Goal: Task Accomplishment & Management: Use online tool/utility

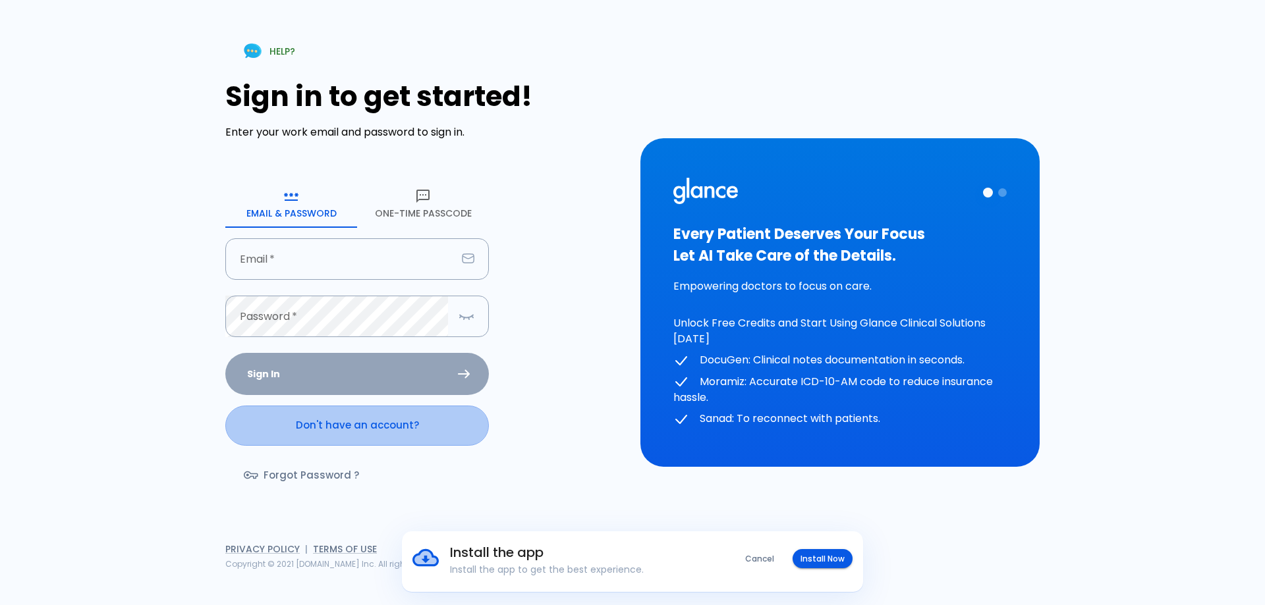
click at [380, 423] on link "Don't have an account?" at bounding box center [356, 426] width 263 height 40
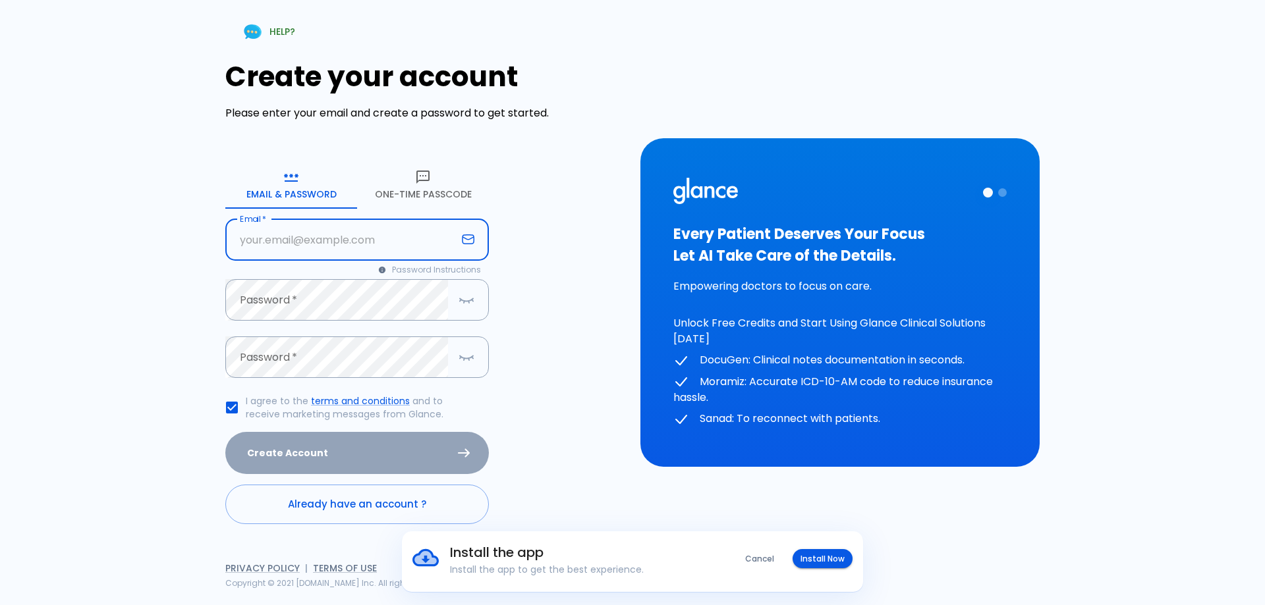
click at [325, 244] on input "Email   *" at bounding box center [340, 239] width 231 height 41
type input "[EMAIL_ADDRESS][DOMAIN_NAME]"
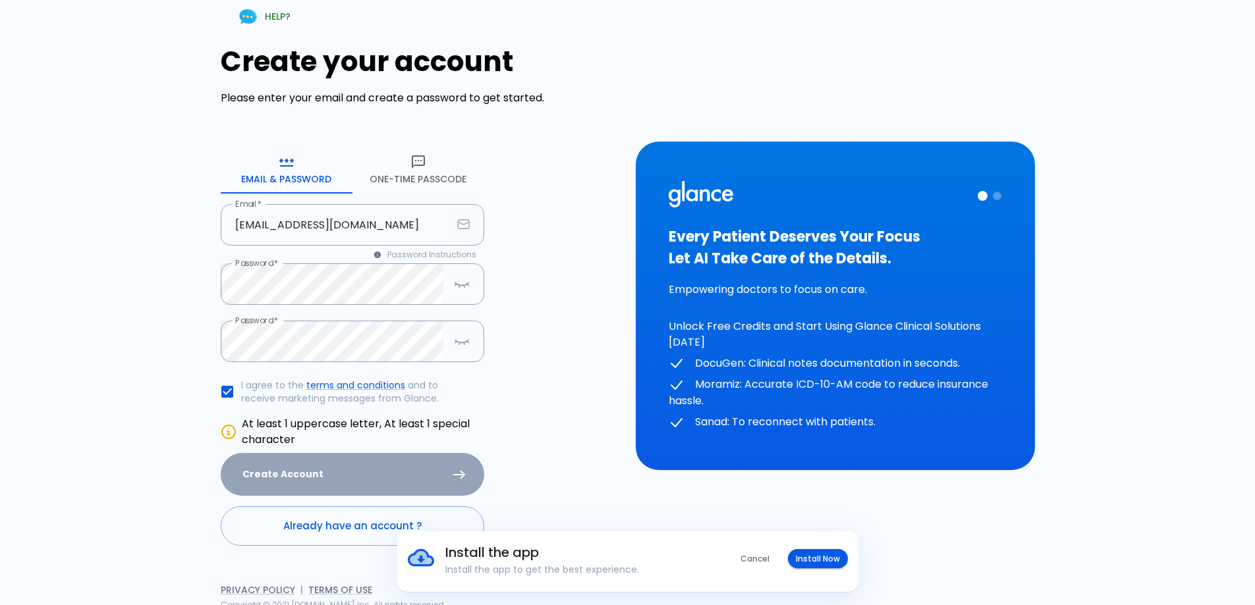
click at [562, 466] on div "Create your account Please enter your email and create a password to get starte…" at bounding box center [420, 295] width 399 height 501
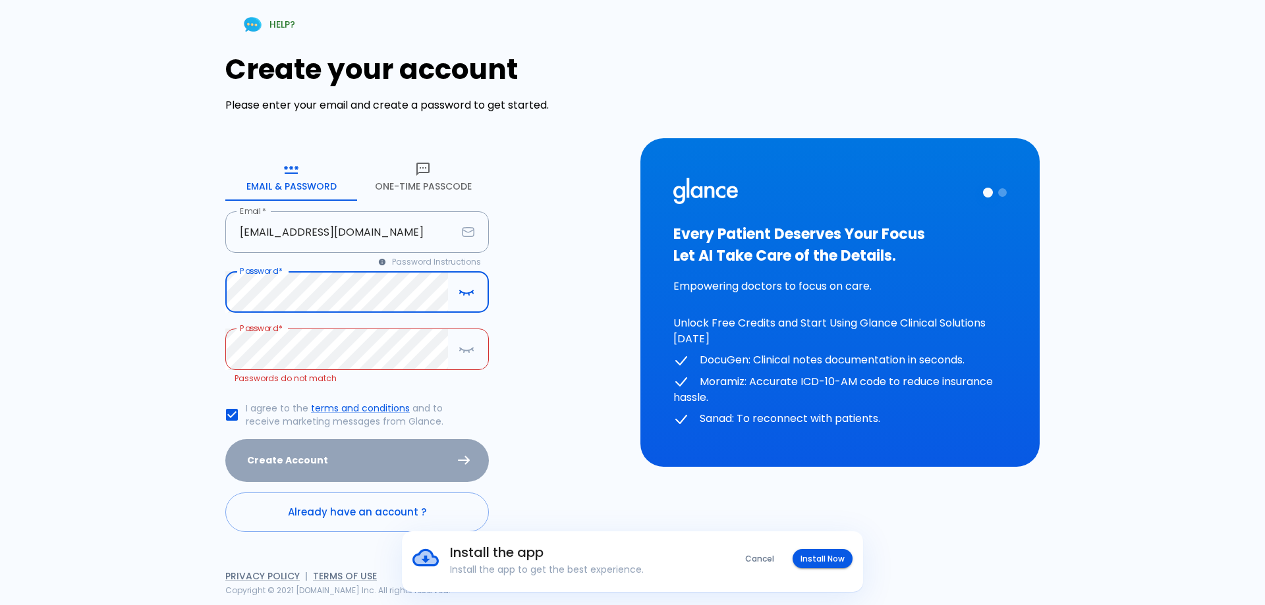
click at [511, 402] on div "Create your account Please enter your email and create a password to get starte…" at bounding box center [424, 292] width 399 height 479
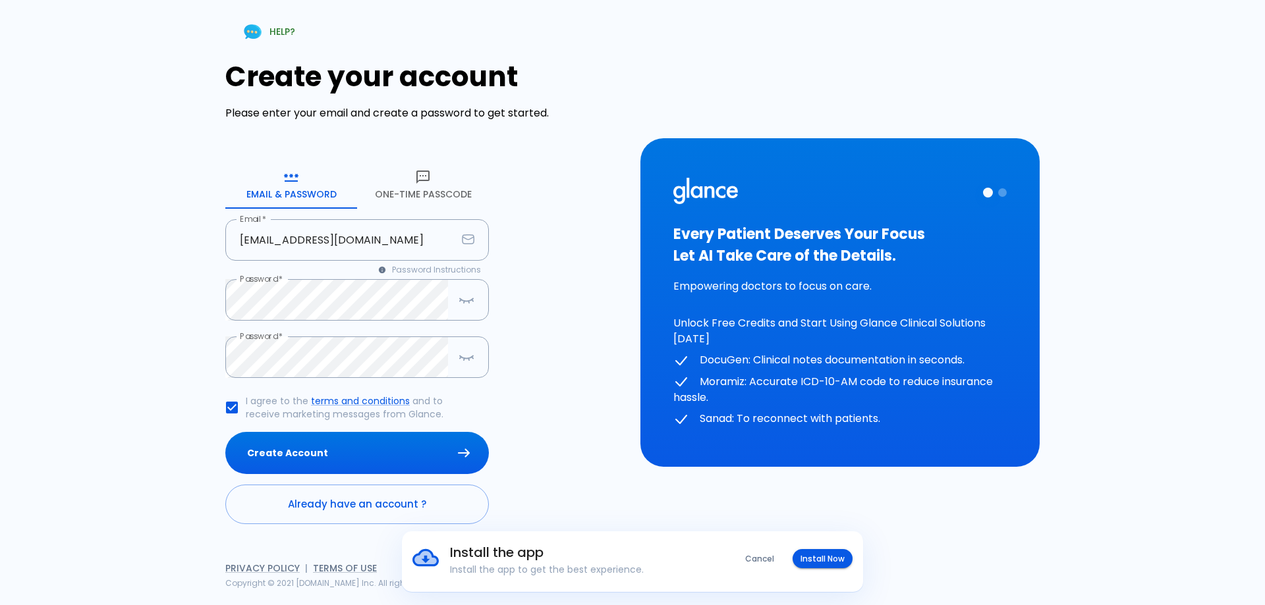
click at [530, 485] on div "Create your account Please enter your email and create a password to get starte…" at bounding box center [424, 293] width 399 height 464
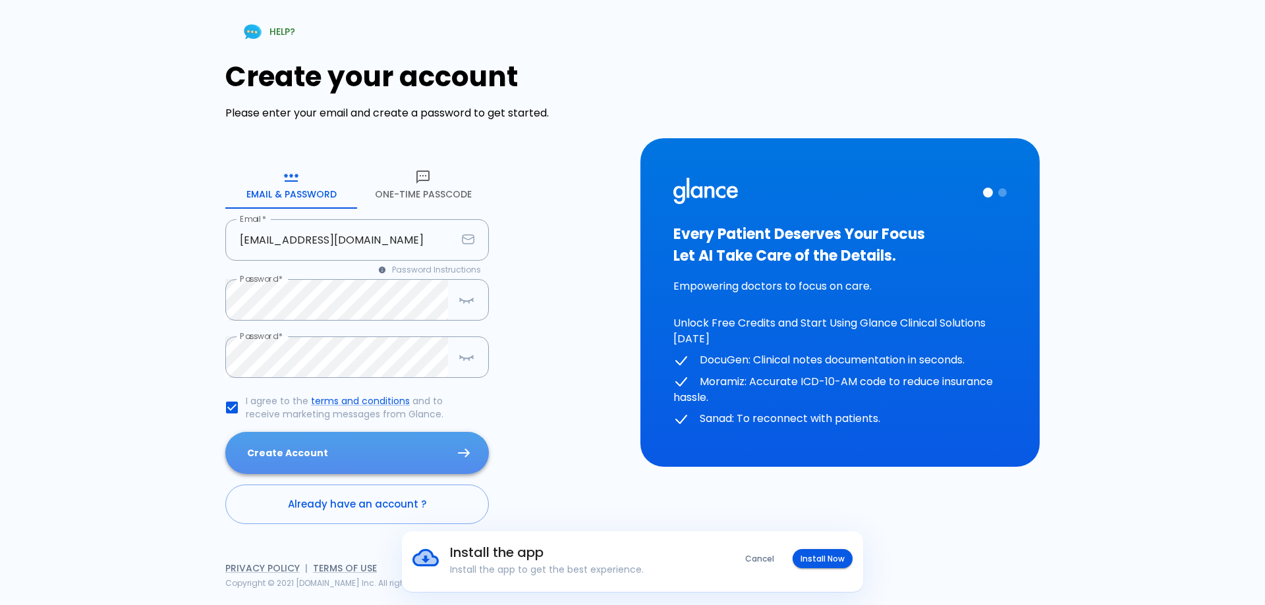
click at [396, 449] on button "Create Account" at bounding box center [356, 453] width 263 height 43
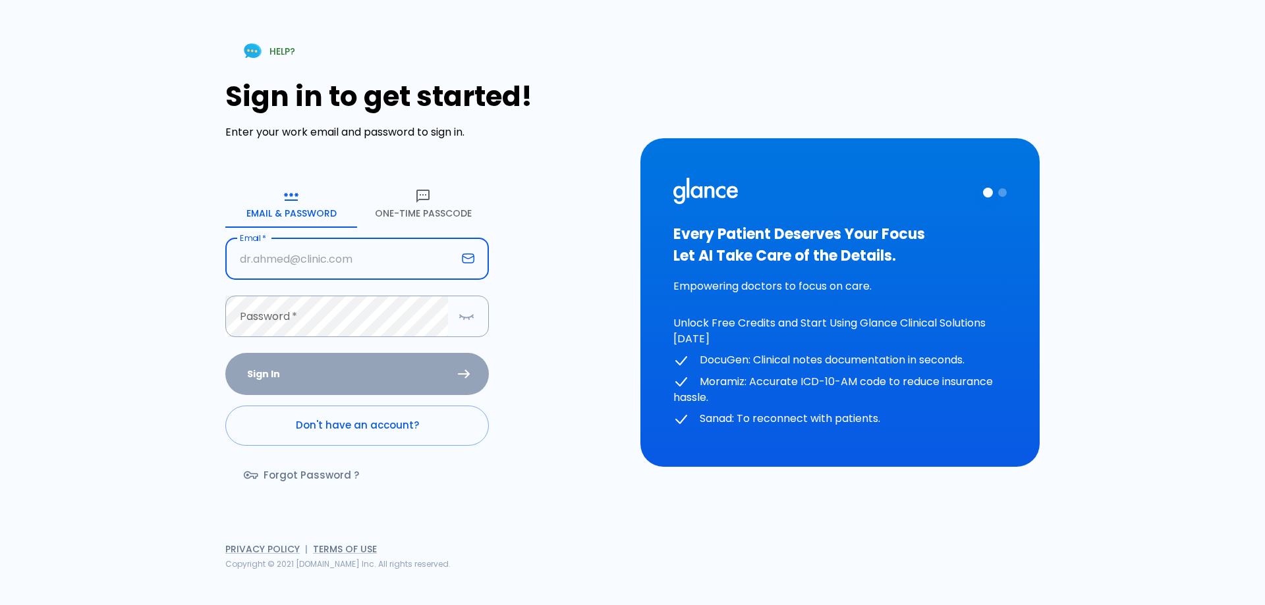
click at [268, 263] on input "Email   *" at bounding box center [340, 258] width 231 height 41
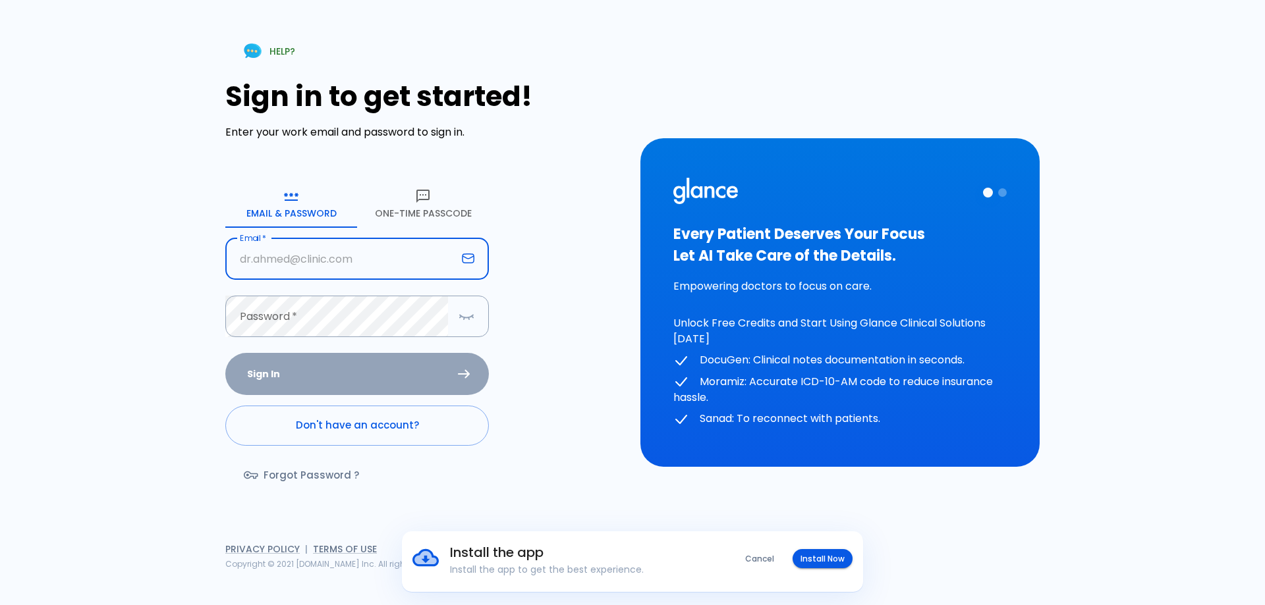
type input "[EMAIL_ADDRESS][DOMAIN_NAME]"
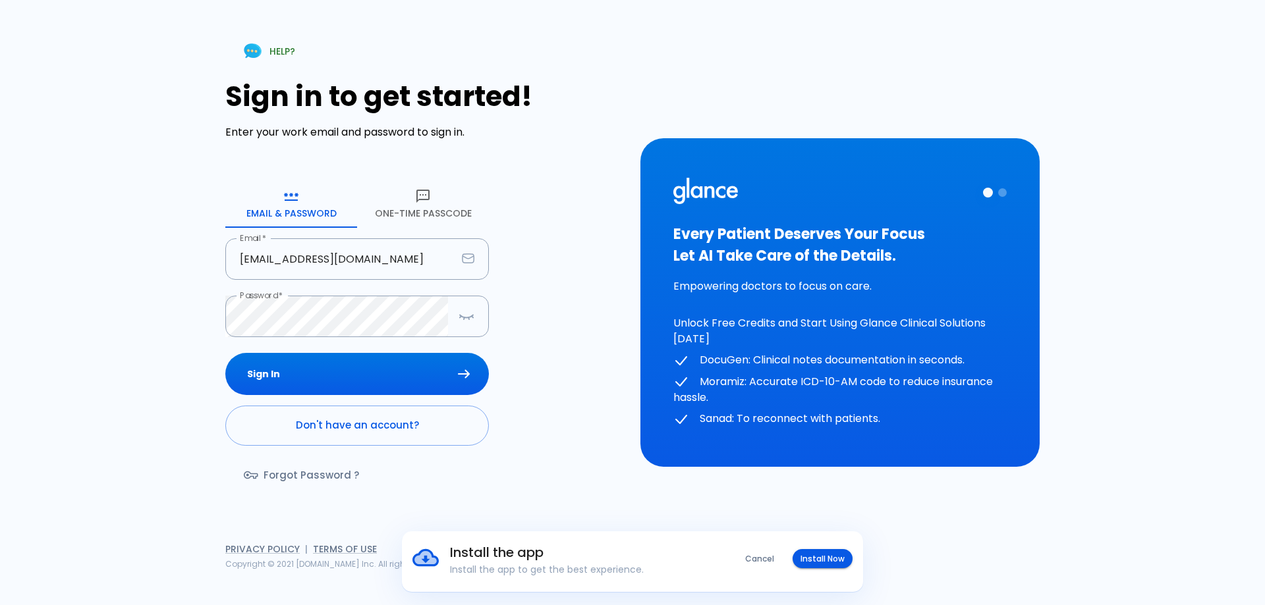
click at [553, 463] on div "Sign in to get started! Enter your work email and password to sign in. Email & …" at bounding box center [424, 292] width 399 height 425
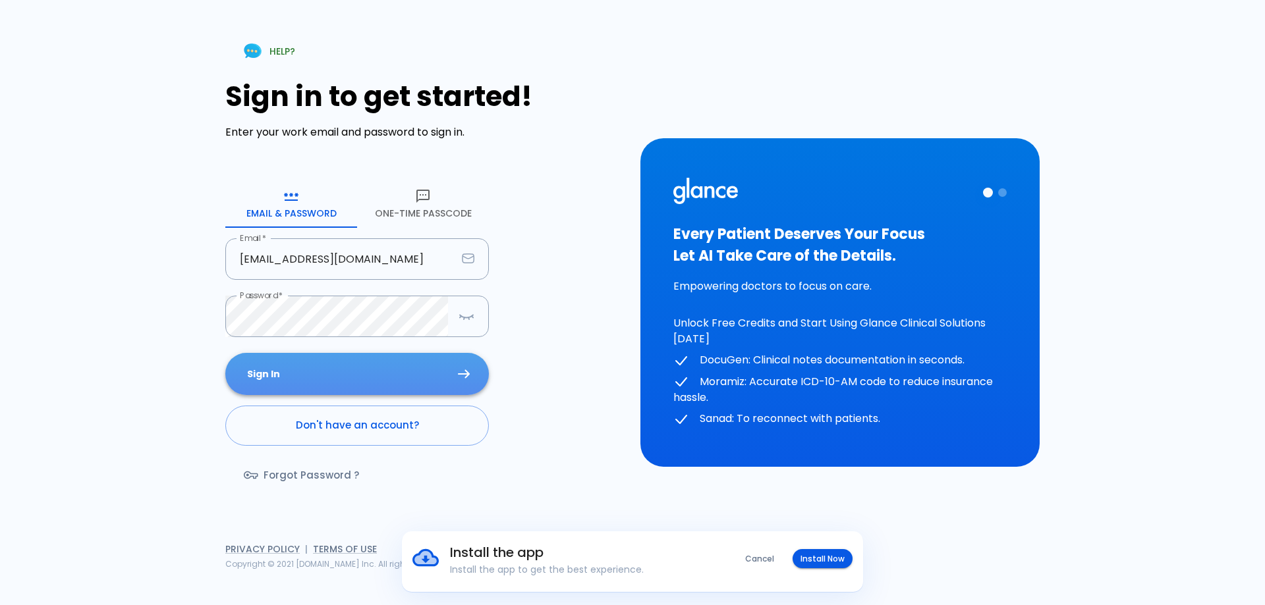
click at [416, 375] on button "Sign In" at bounding box center [356, 374] width 263 height 43
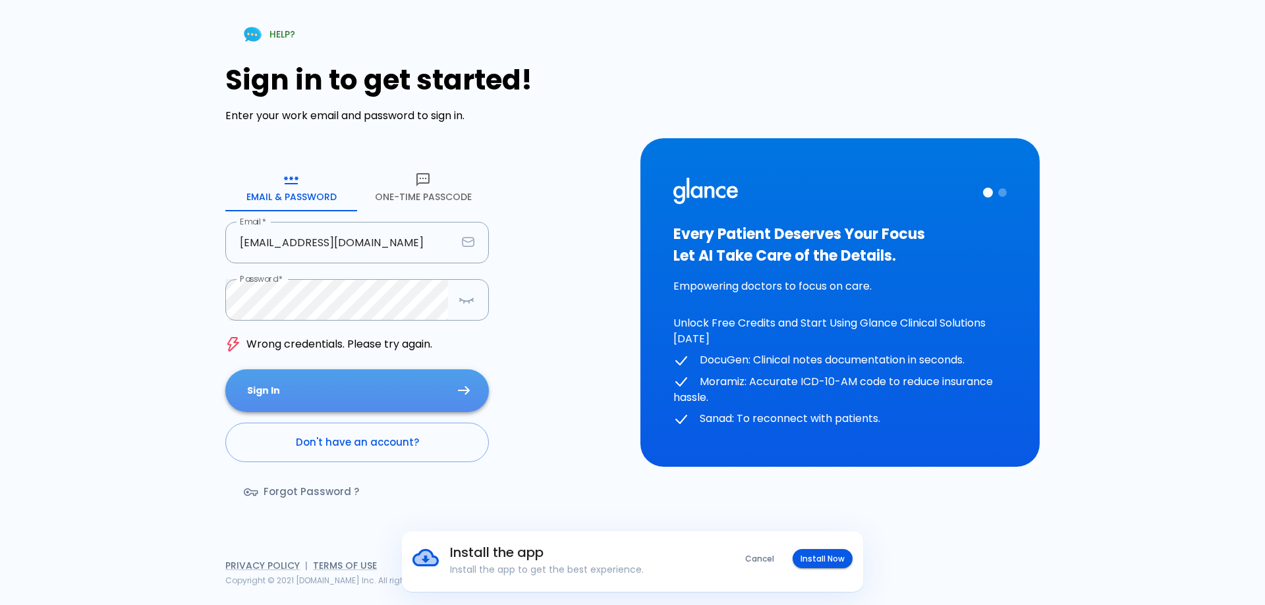
click at [385, 383] on button "Sign In" at bounding box center [356, 390] width 263 height 43
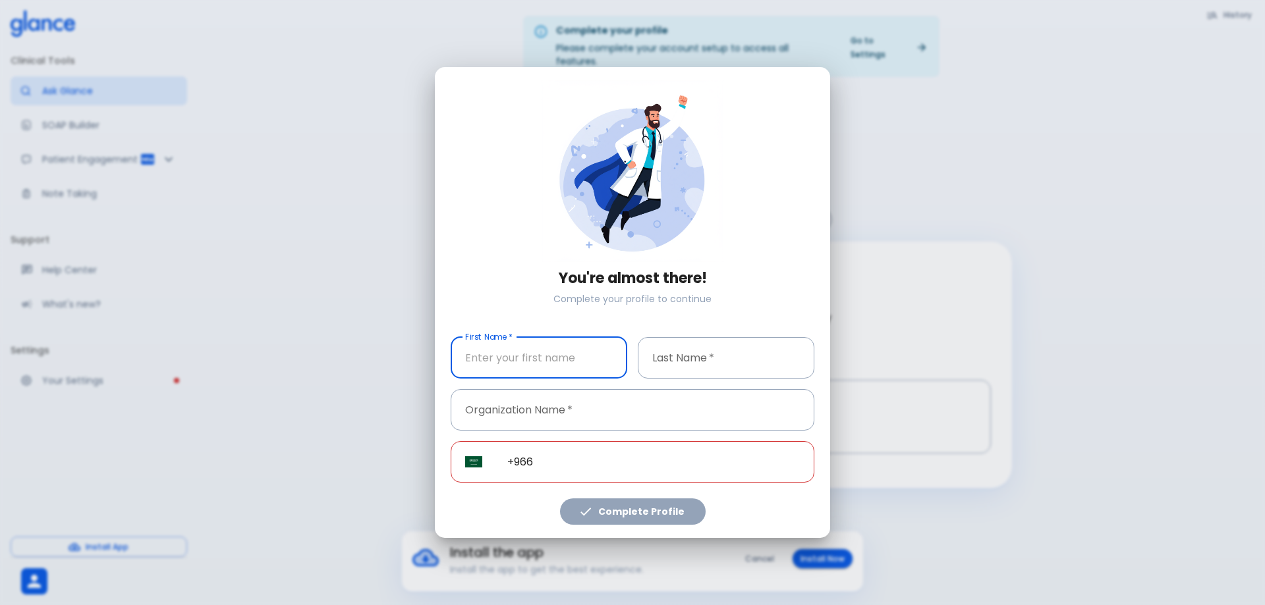
click at [518, 360] on input "First Name   *" at bounding box center [538, 357] width 177 height 41
type input "[PERSON_NAME]"
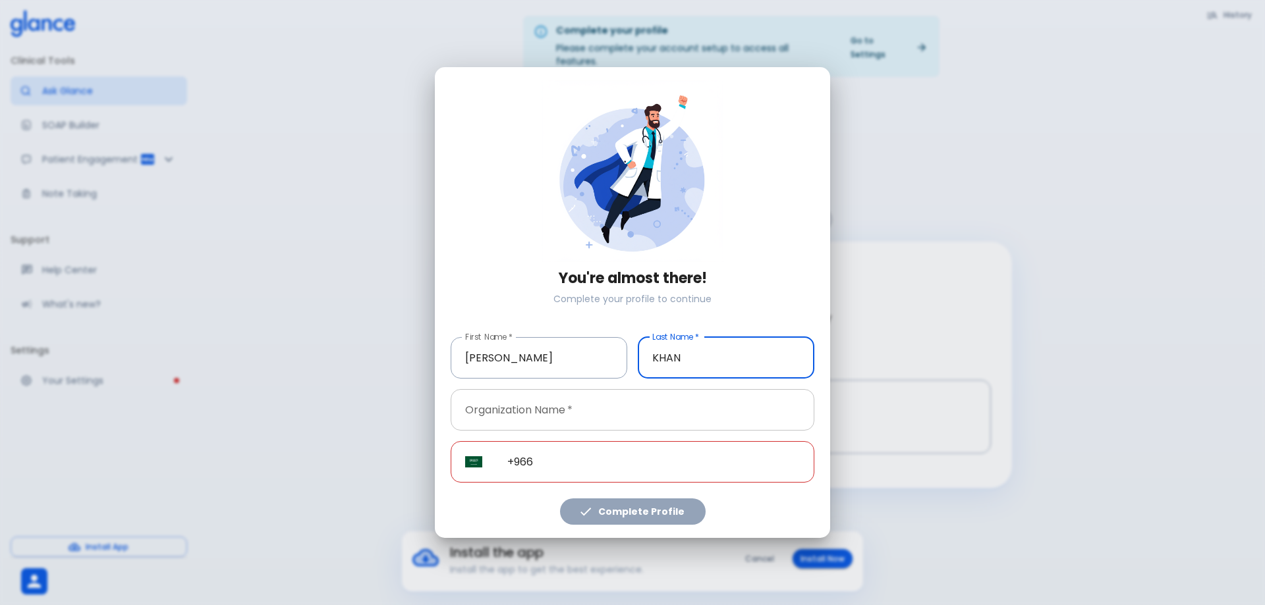
type input "KHAN"
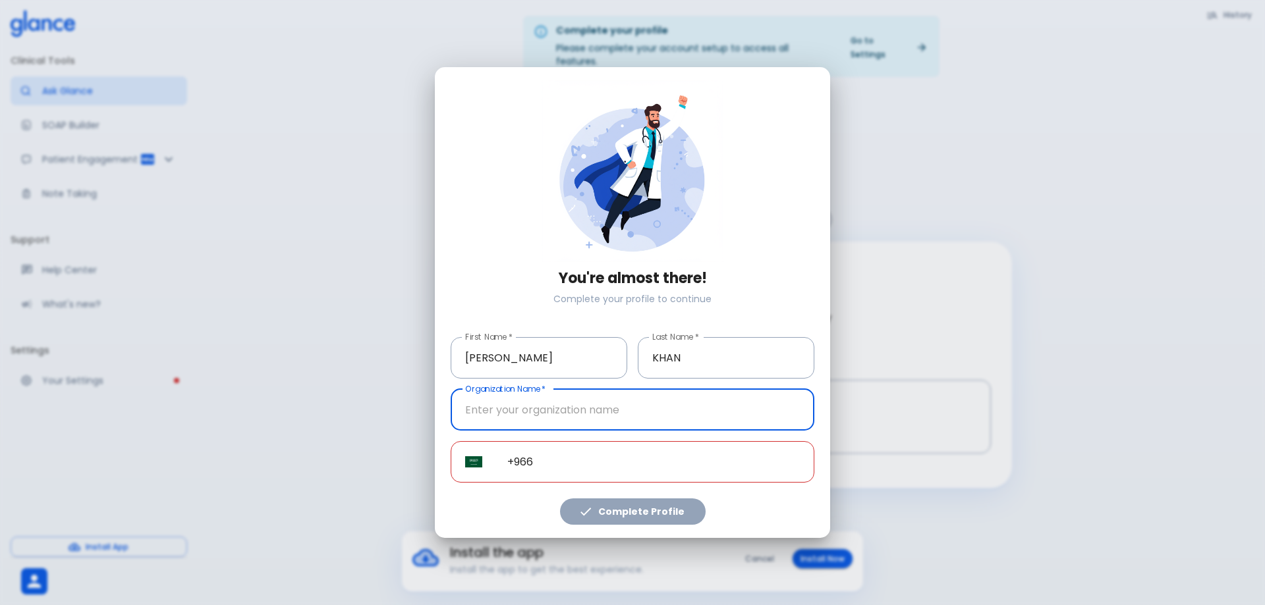
click at [530, 415] on input "Organization Name   *" at bounding box center [632, 409] width 364 height 41
type input "MOH"
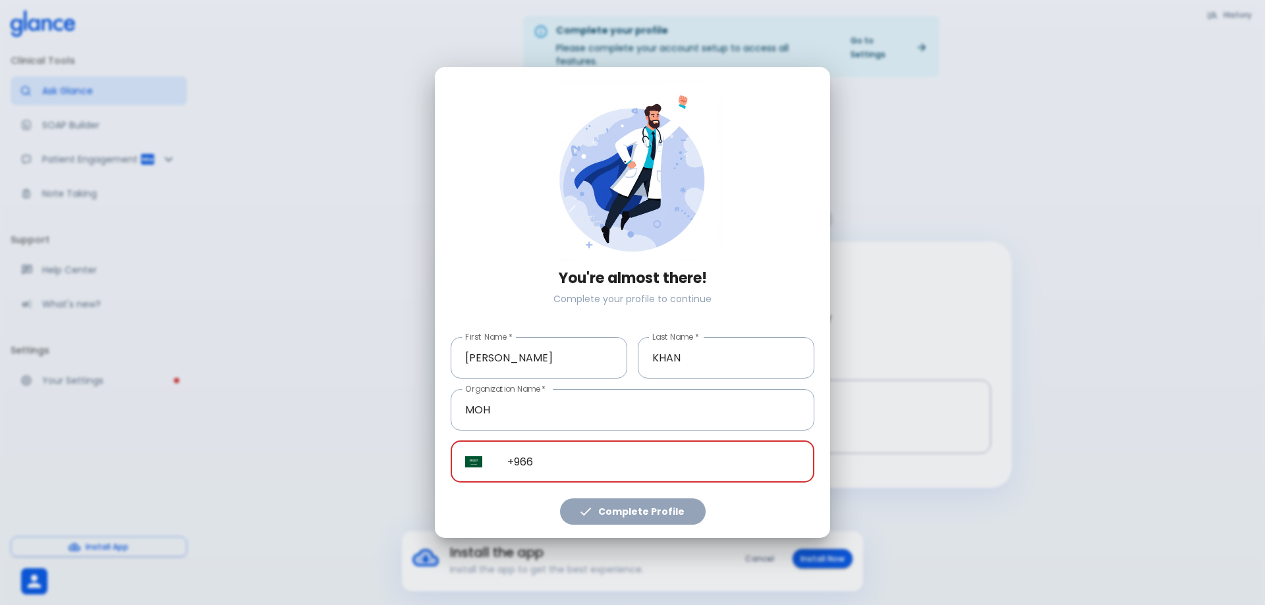
click at [552, 464] on input "+966" at bounding box center [653, 461] width 321 height 41
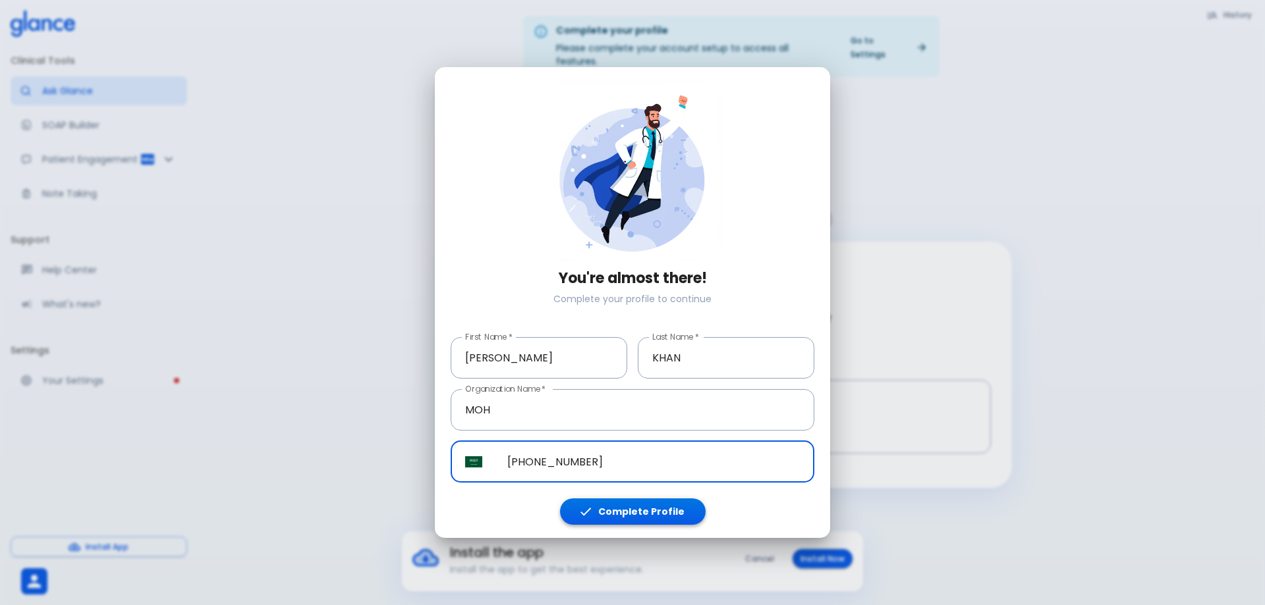
type input "[PHONE_NUMBER]"
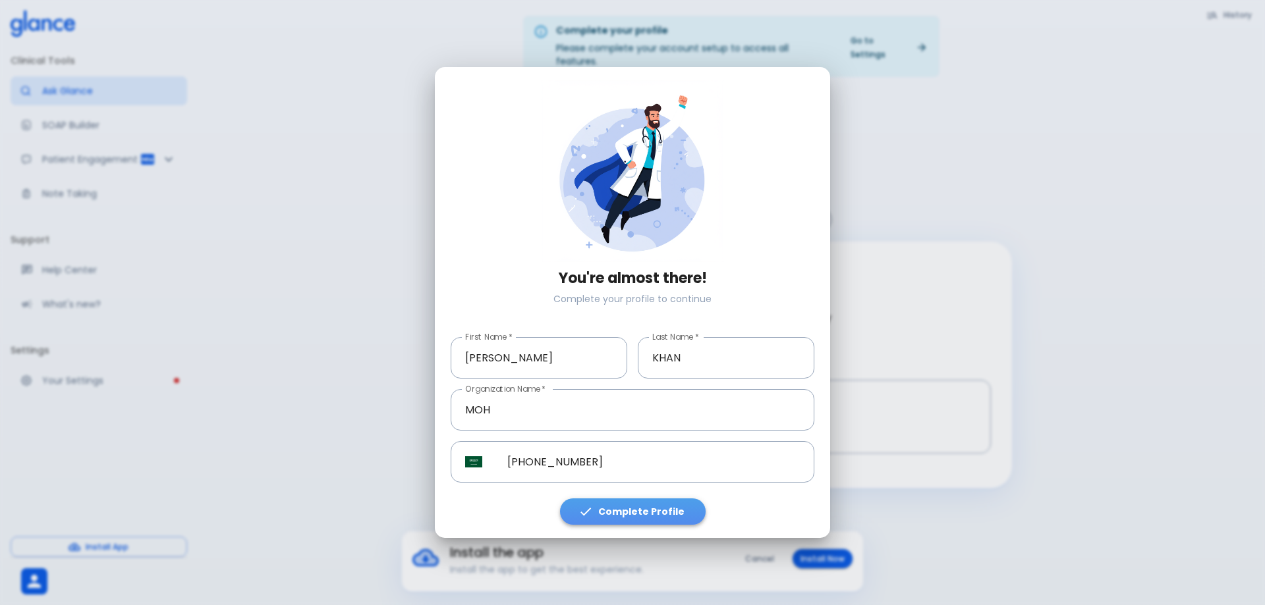
click at [638, 512] on button "Complete Profile" at bounding box center [633, 512] width 146 height 27
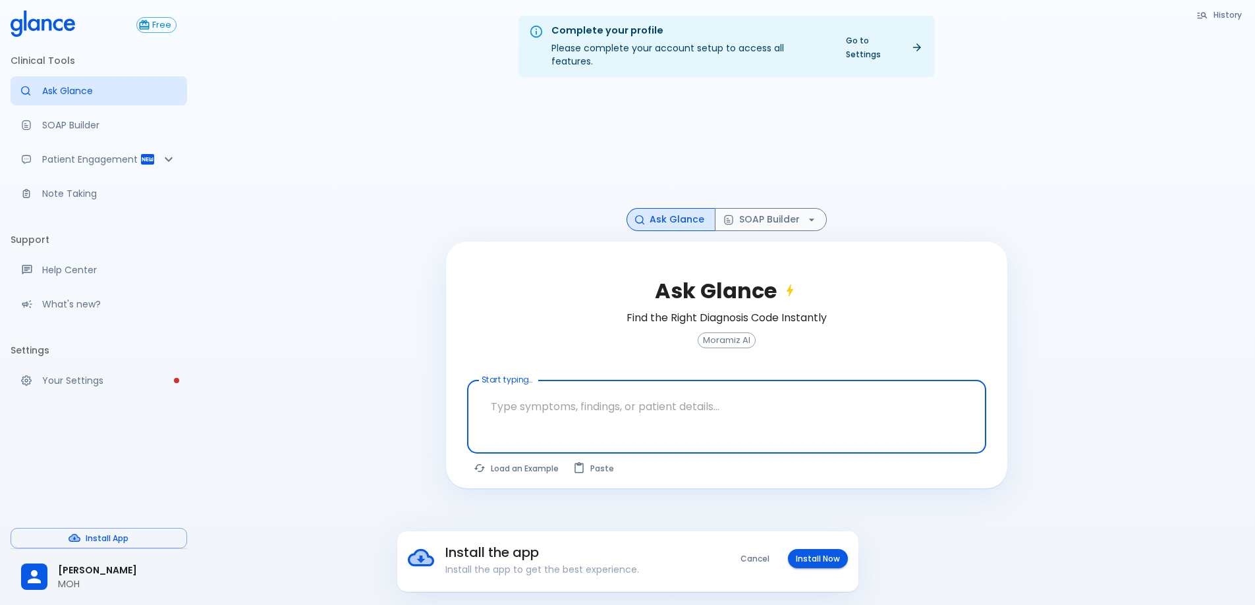
paste textarea "[DEMOGRAPHIC_DATA] [DEMOGRAPHIC_DATA] PRESENTED TO ER Patient is being manage f…"
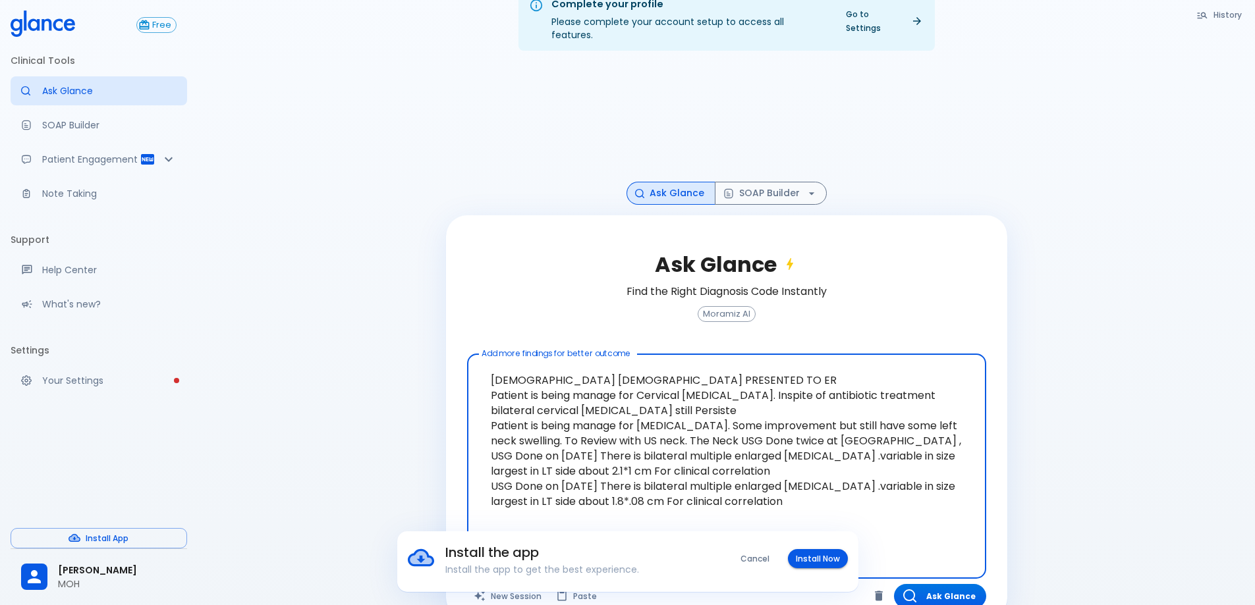
scroll to position [43, 0]
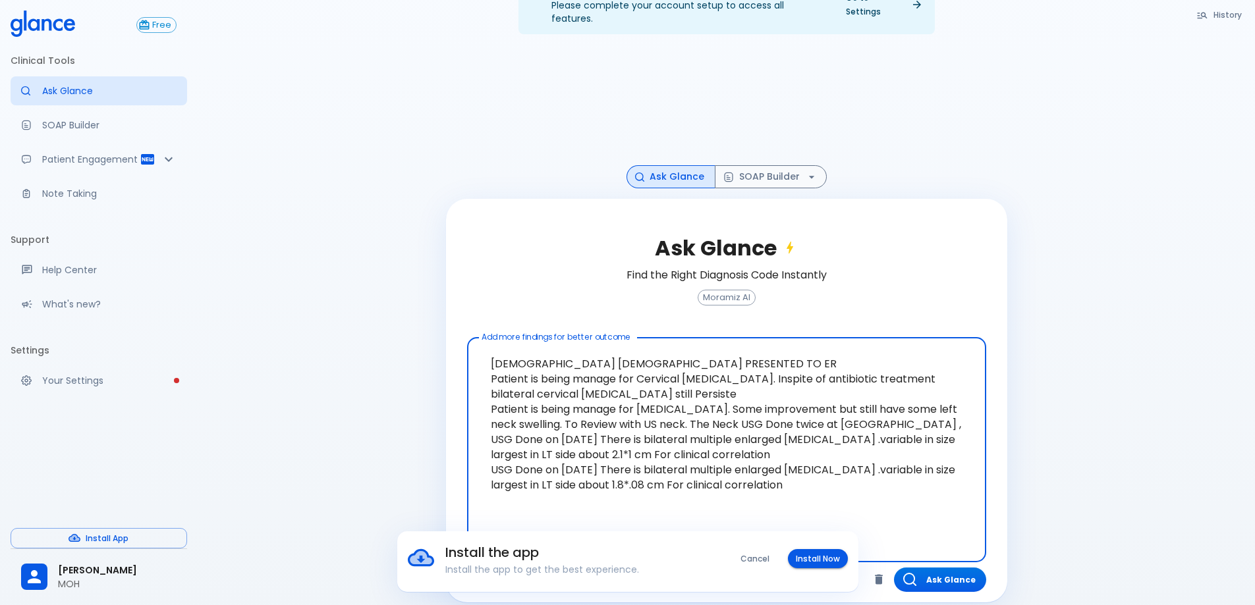
type textarea "[DEMOGRAPHIC_DATA] [DEMOGRAPHIC_DATA] PRESENTED TO ER Patient is being manage f…"
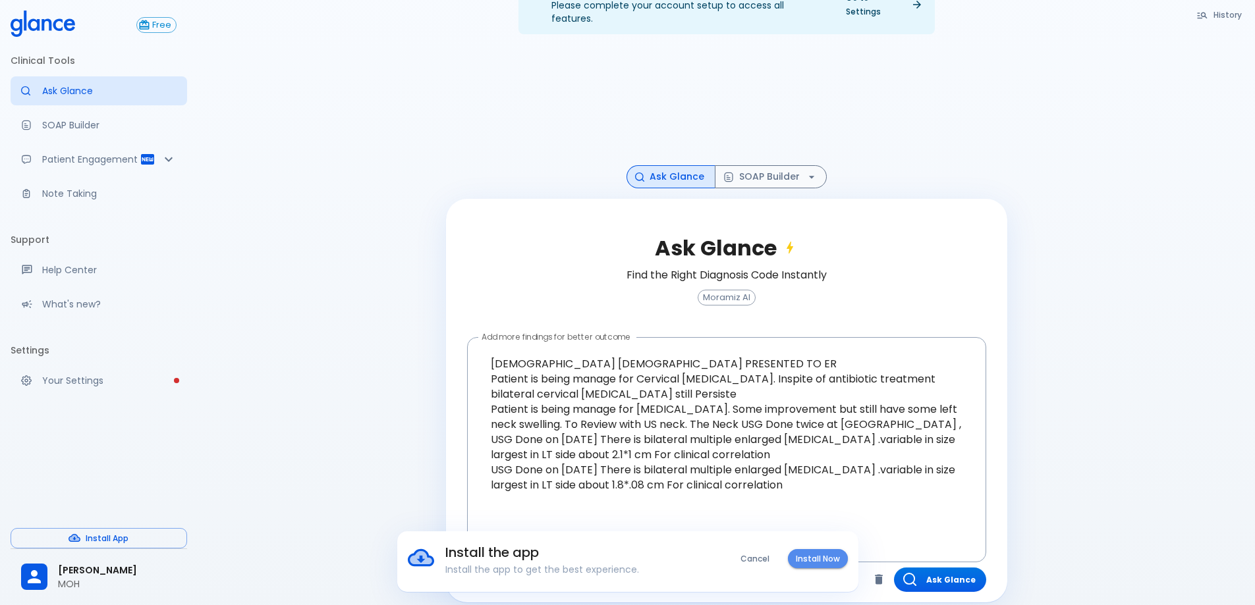
click at [814, 559] on button "Install Now" at bounding box center [818, 558] width 60 height 19
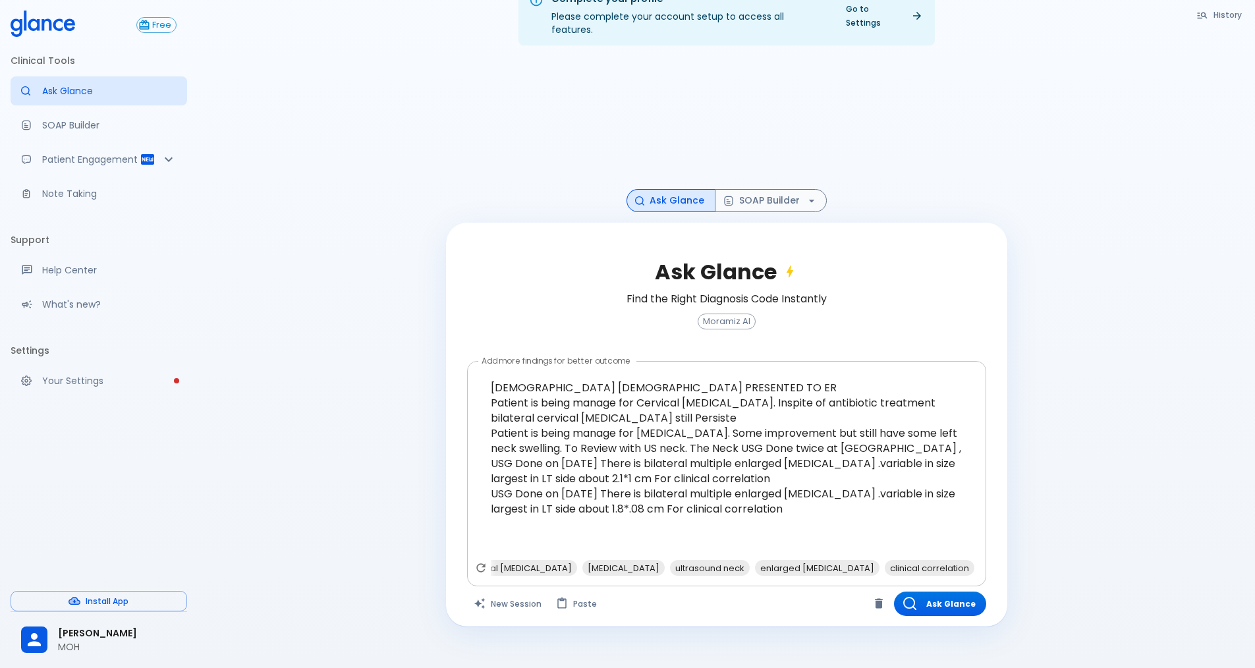
scroll to position [0, 79]
click at [946, 591] on button "Ask Glance" at bounding box center [940, 603] width 92 height 24
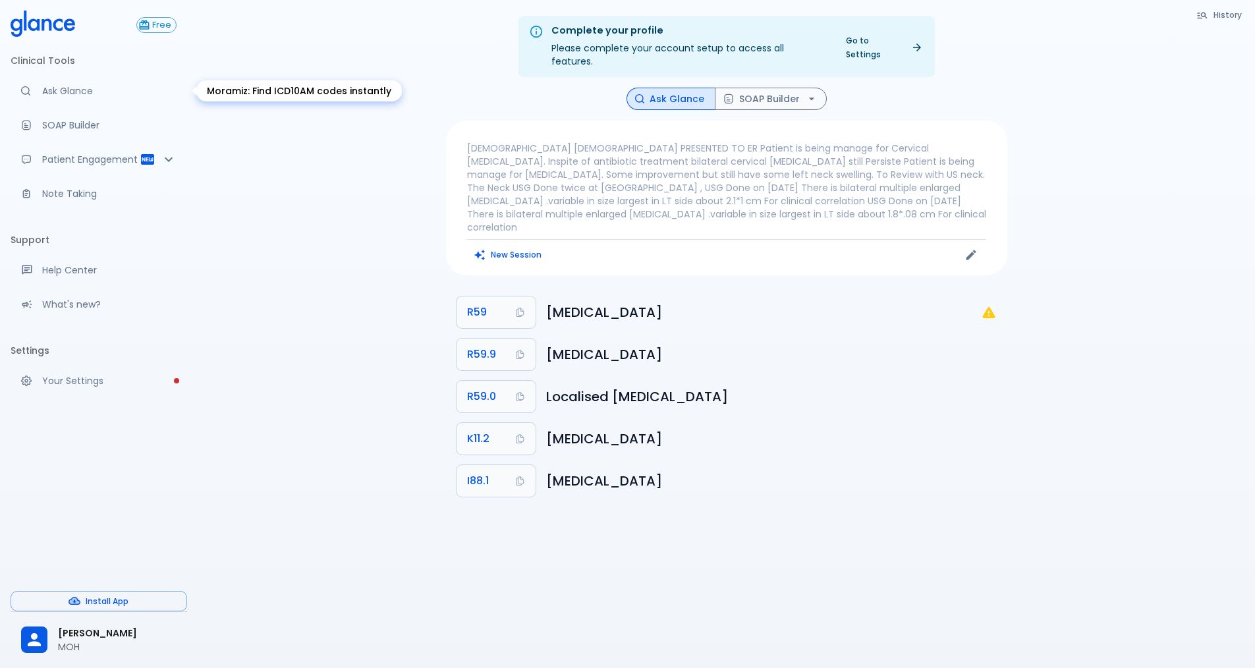
click at [264, 89] on div "Moramiz: Find ICD10AM codes instantly" at bounding box center [298, 90] width 205 height 21
click at [770, 88] on button "SOAP Builder" at bounding box center [771, 99] width 112 height 23
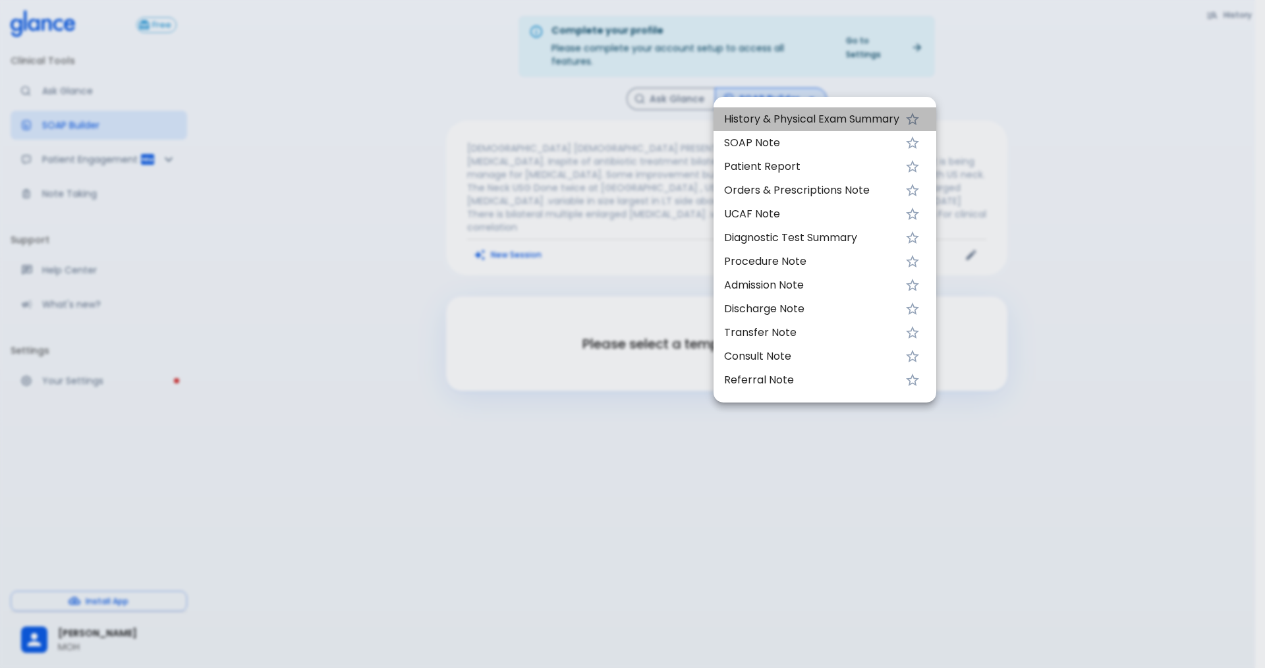
click at [786, 123] on span "History & Physical Exam Summary" at bounding box center [811, 119] width 175 height 16
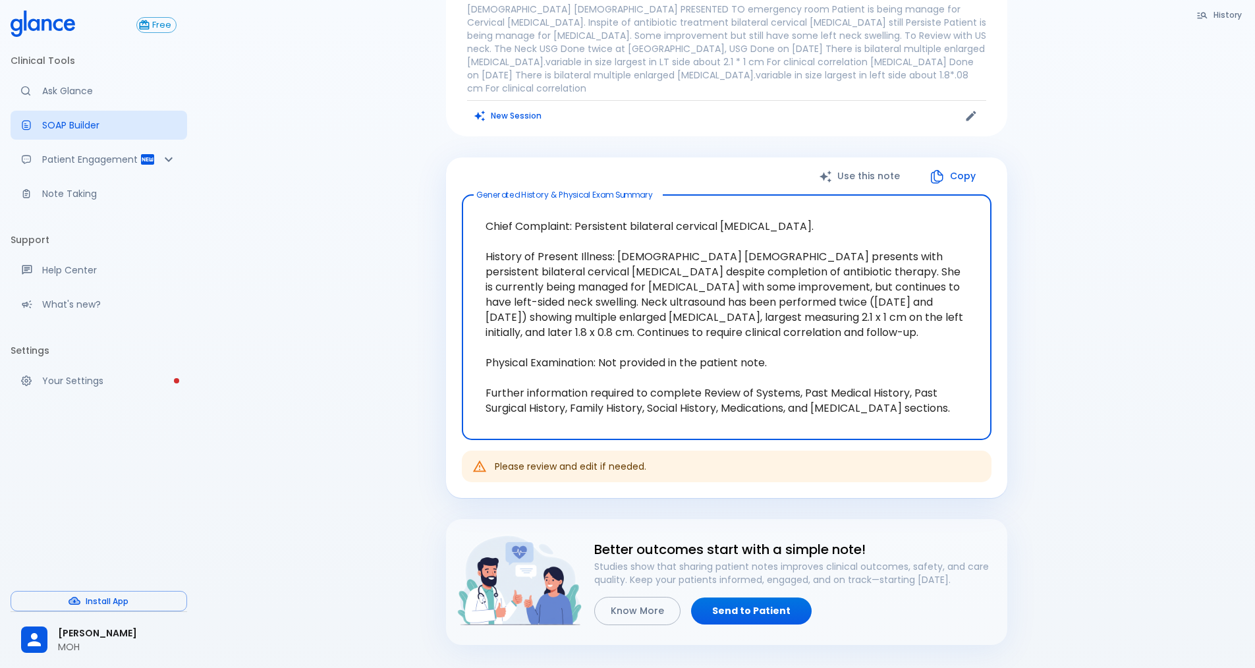
scroll to position [92, 0]
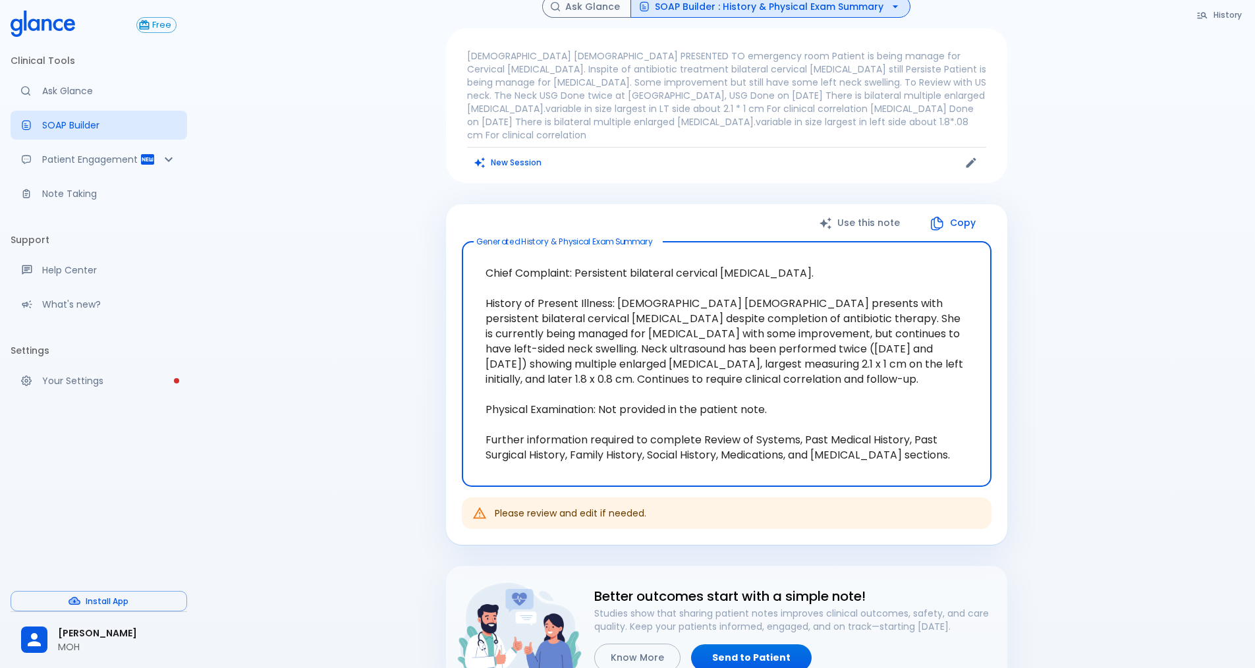
drag, startPoint x: 483, startPoint y: 394, endPoint x: 989, endPoint y: 447, distance: 508.6
click at [989, 447] on div "Chief Complaint: Persistent bilateral cervical [MEDICAL_DATA]. History of Prese…" at bounding box center [727, 364] width 530 height 245
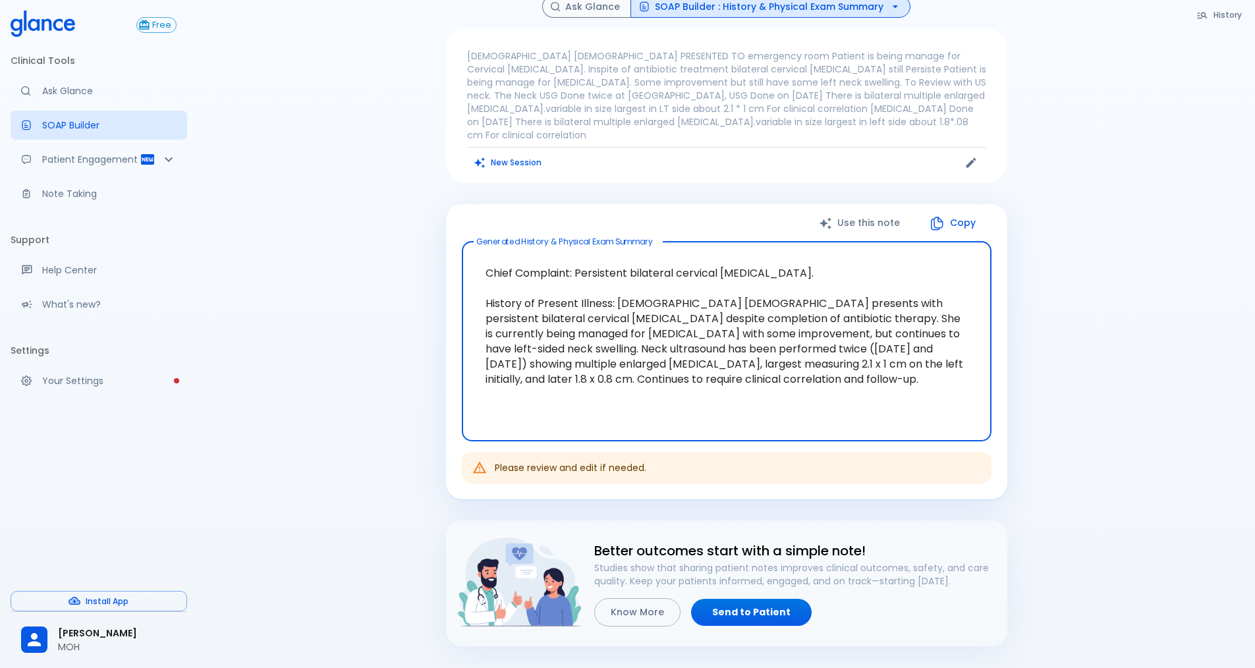
click at [848, 264] on textarea "Chief Complaint: Persistent bilateral cervical [MEDICAL_DATA]. History of Prese…" at bounding box center [726, 341] width 511 height 178
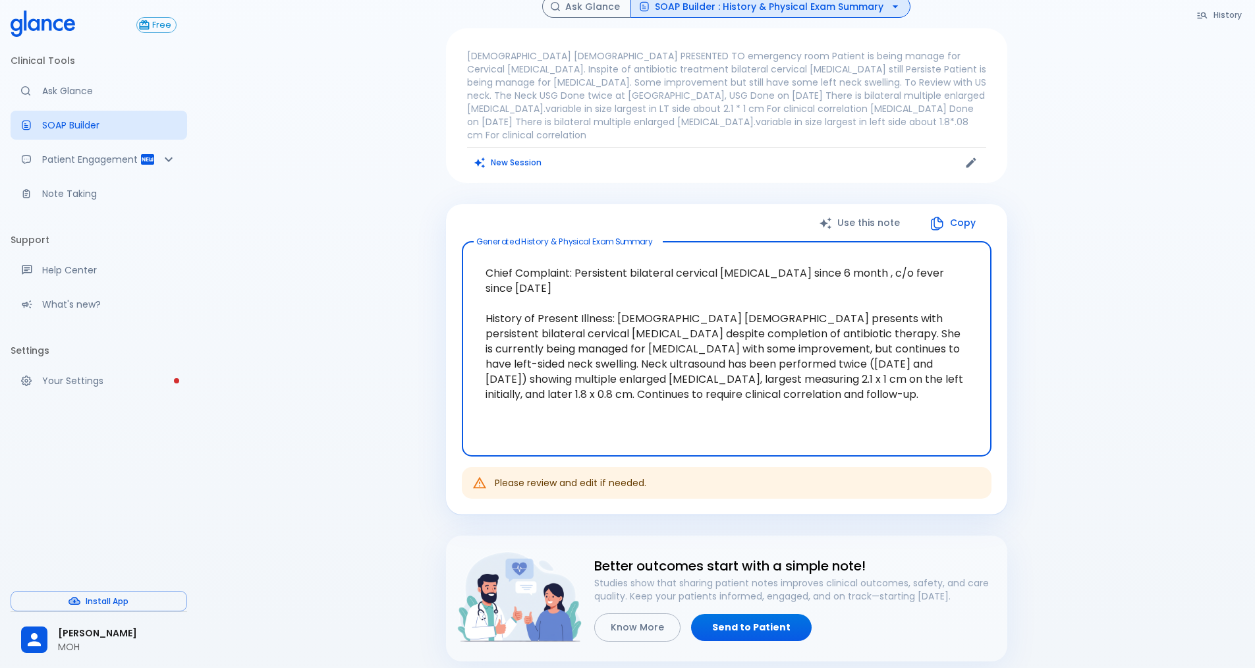
click at [925, 258] on textarea "Chief Complaint: Persistent bilateral cervical [MEDICAL_DATA] since 6 month , c…" at bounding box center [726, 348] width 511 height 193
click at [584, 275] on textarea "Chief Complaint: Persistent bilateral cervical [MEDICAL_DATA] since 6 month , c…" at bounding box center [726, 348] width 511 height 193
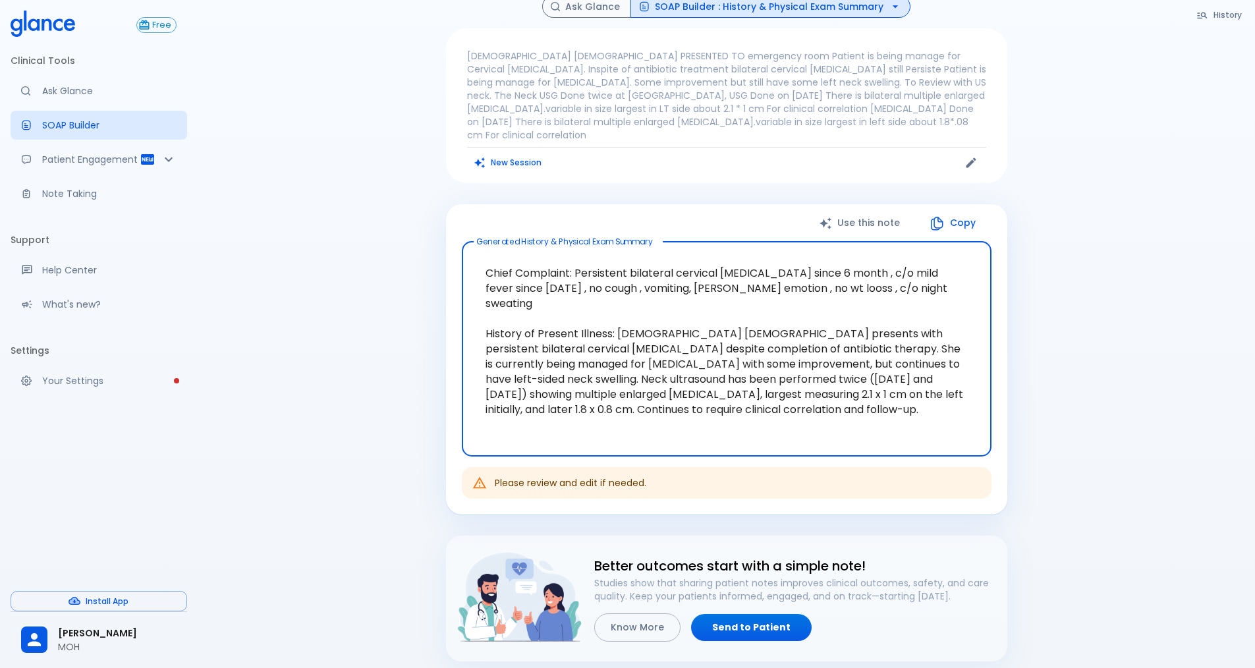
click at [879, 385] on textarea "Chief Complaint: Persistent bilateral cervical [MEDICAL_DATA] since 6 month , c…" at bounding box center [726, 348] width 511 height 193
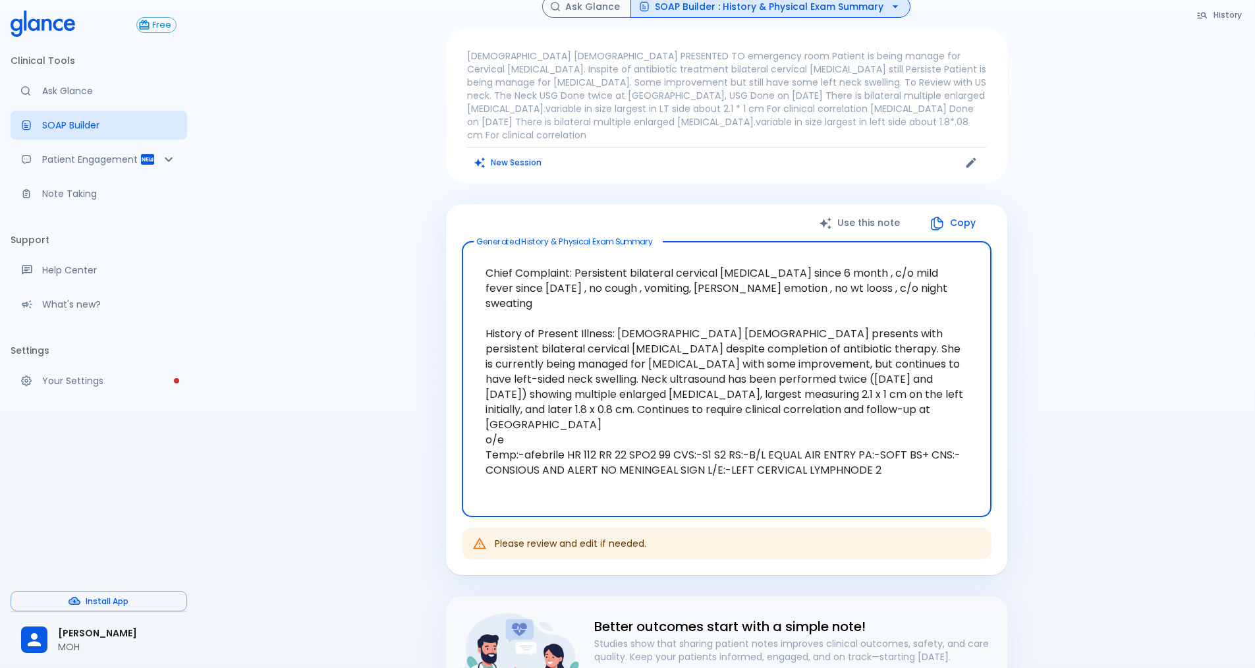
click at [726, 443] on textarea "Chief Complaint: Persistent bilateral cervical [MEDICAL_DATA] since 6 month , c…" at bounding box center [726, 379] width 511 height 254
click at [765, 443] on textarea "Chief Complaint: Persistent bilateral cervical [MEDICAL_DATA] since 6 month , c…" at bounding box center [726, 379] width 511 height 254
click at [874, 442] on textarea "Chief Complaint: Persistent bilateral cervical [MEDICAL_DATA] since 6 month , c…" at bounding box center [726, 379] width 511 height 254
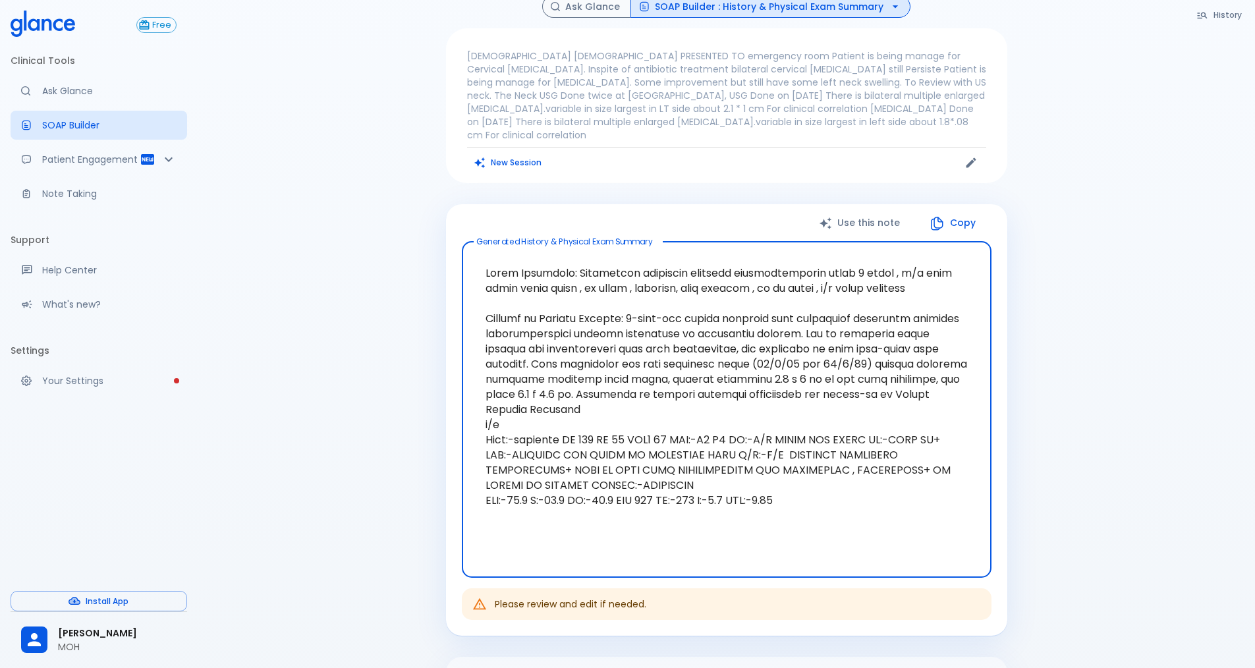
type textarea "Chief Complaint: Persistent bilateral cervical [MEDICAL_DATA] since 6 month , c…"
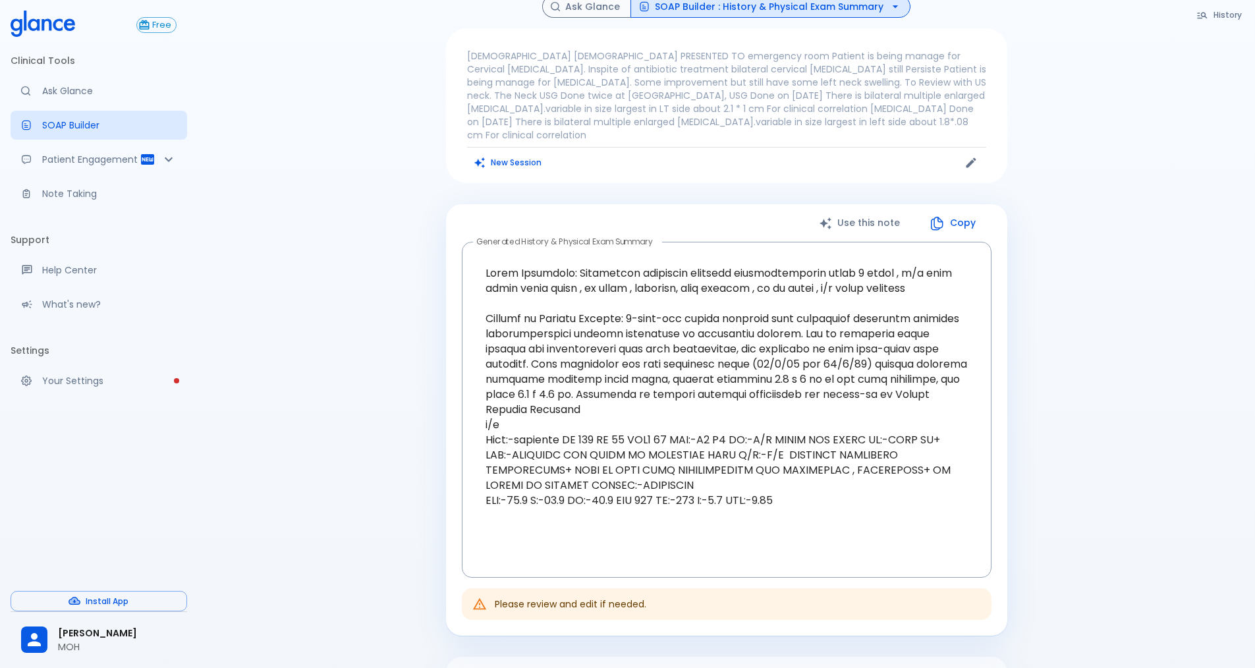
click at [574, 592] on div "Please review and edit if needed." at bounding box center [570, 604] width 151 height 24
click at [965, 209] on button "Copy" at bounding box center [953, 222] width 76 height 27
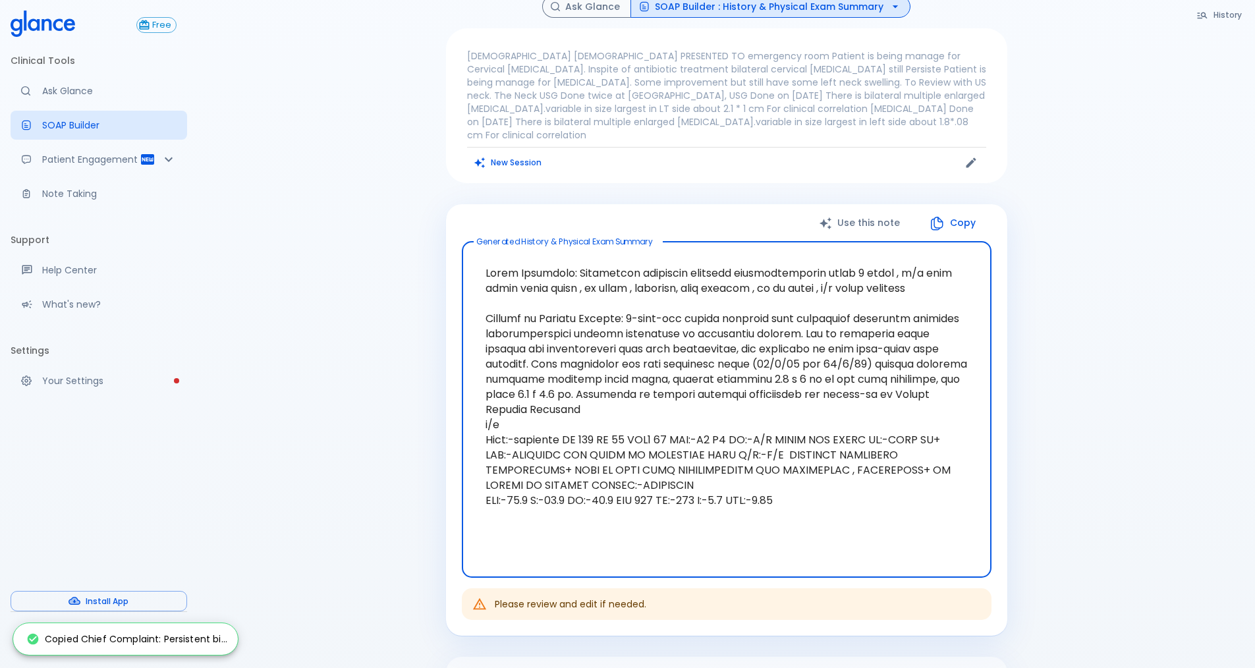
drag, startPoint x: 485, startPoint y: 260, endPoint x: 663, endPoint y: 377, distance: 213.0
click at [833, 492] on textarea "Generated History & Physical Exam Summary" at bounding box center [726, 409] width 511 height 314
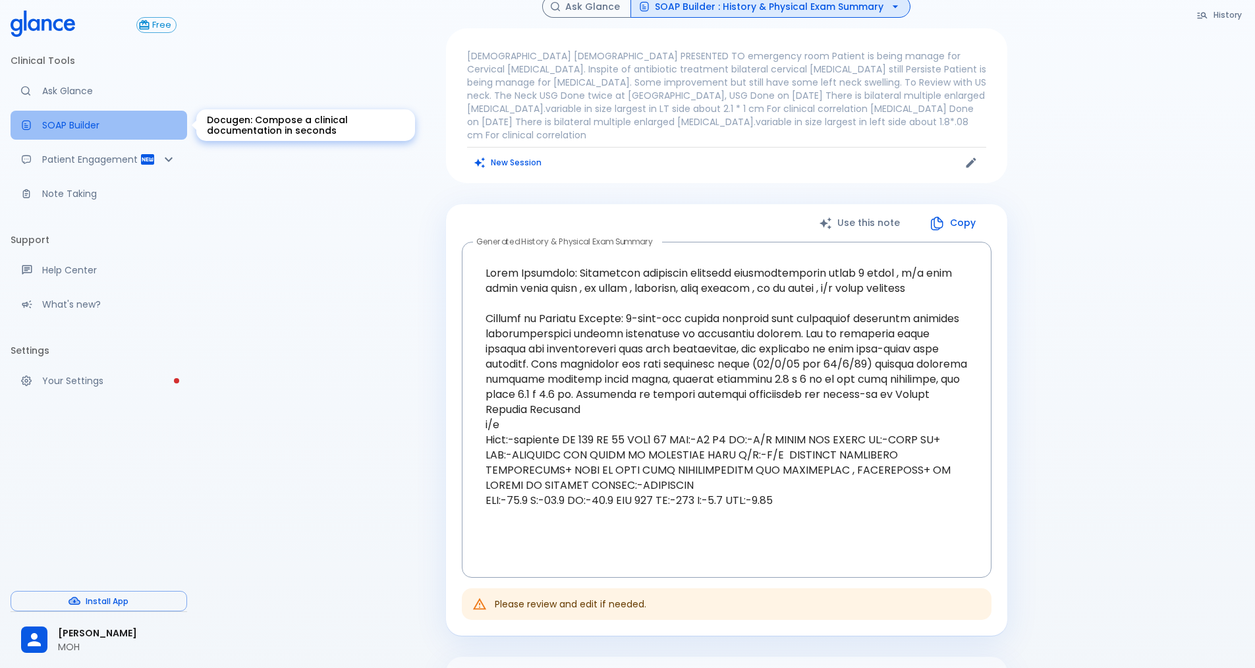
click at [86, 129] on p "SOAP Builder" at bounding box center [109, 125] width 134 height 13
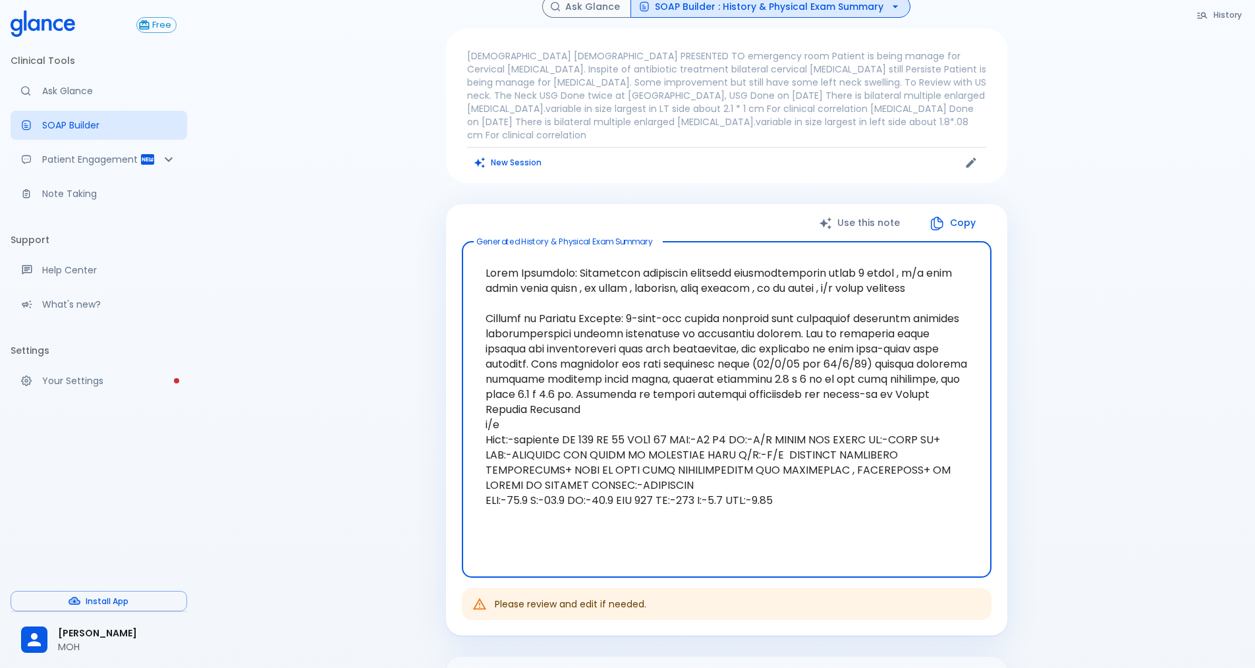
click at [685, 529] on textarea "Generated History & Physical Exam Summary" at bounding box center [726, 409] width 511 height 314
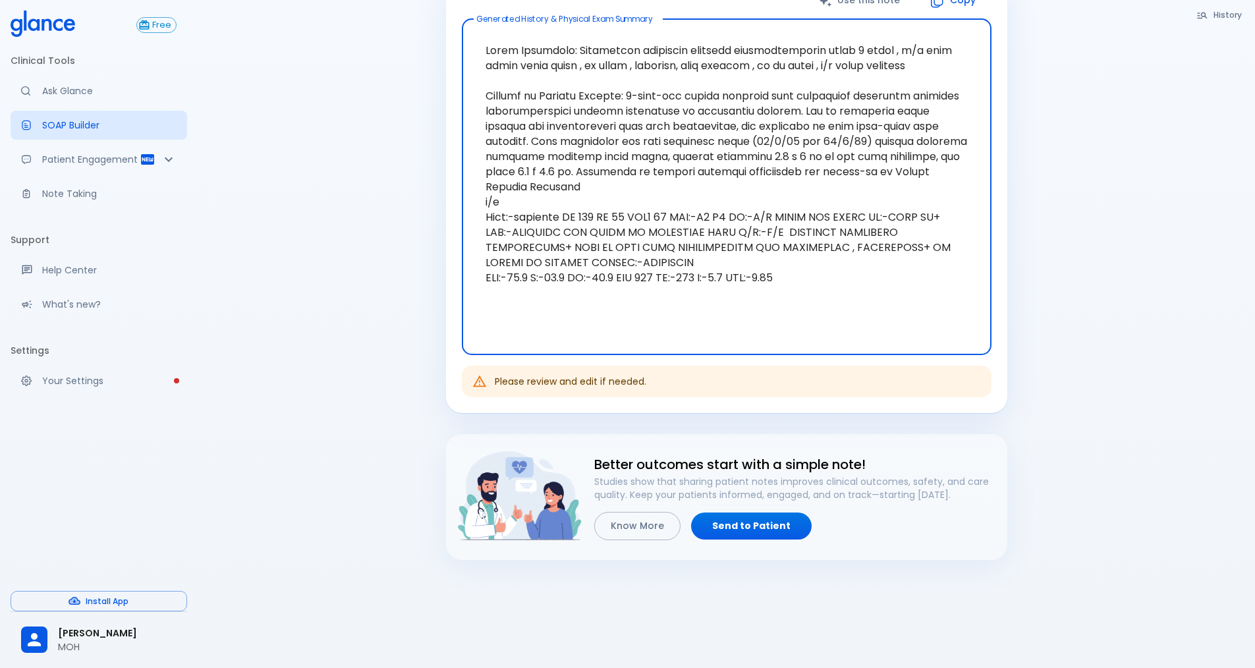
click at [507, 297] on textarea "Generated History & Physical Exam Summary" at bounding box center [726, 187] width 511 height 314
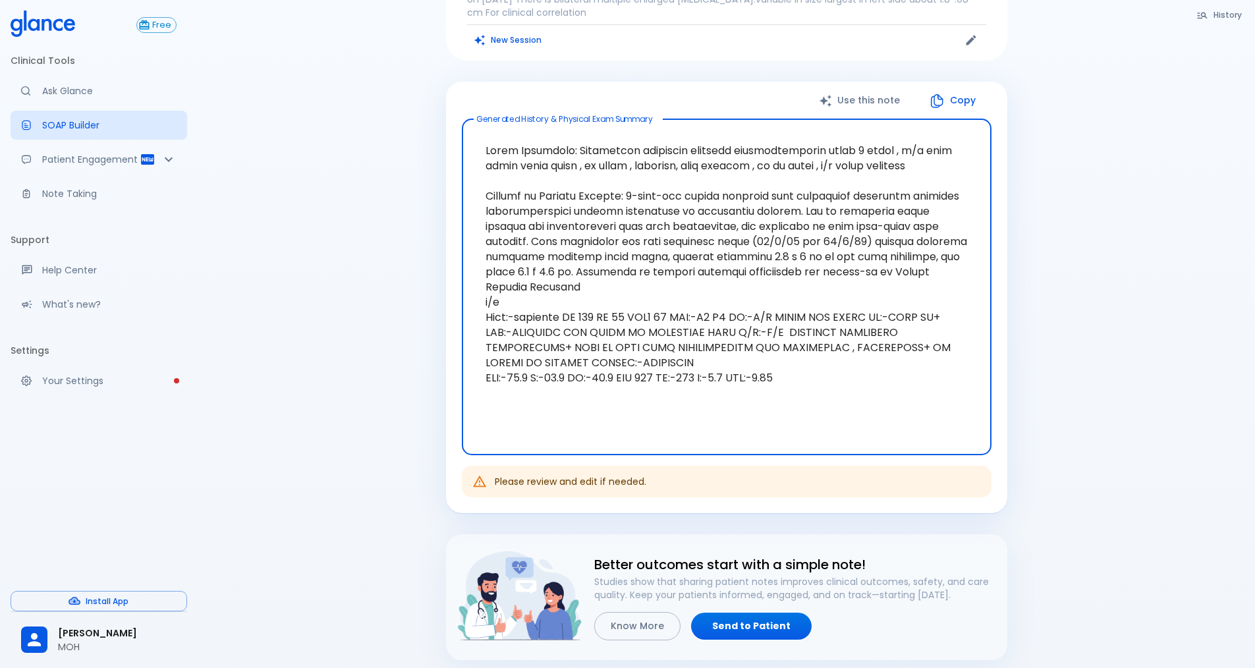
scroll to position [117, 0]
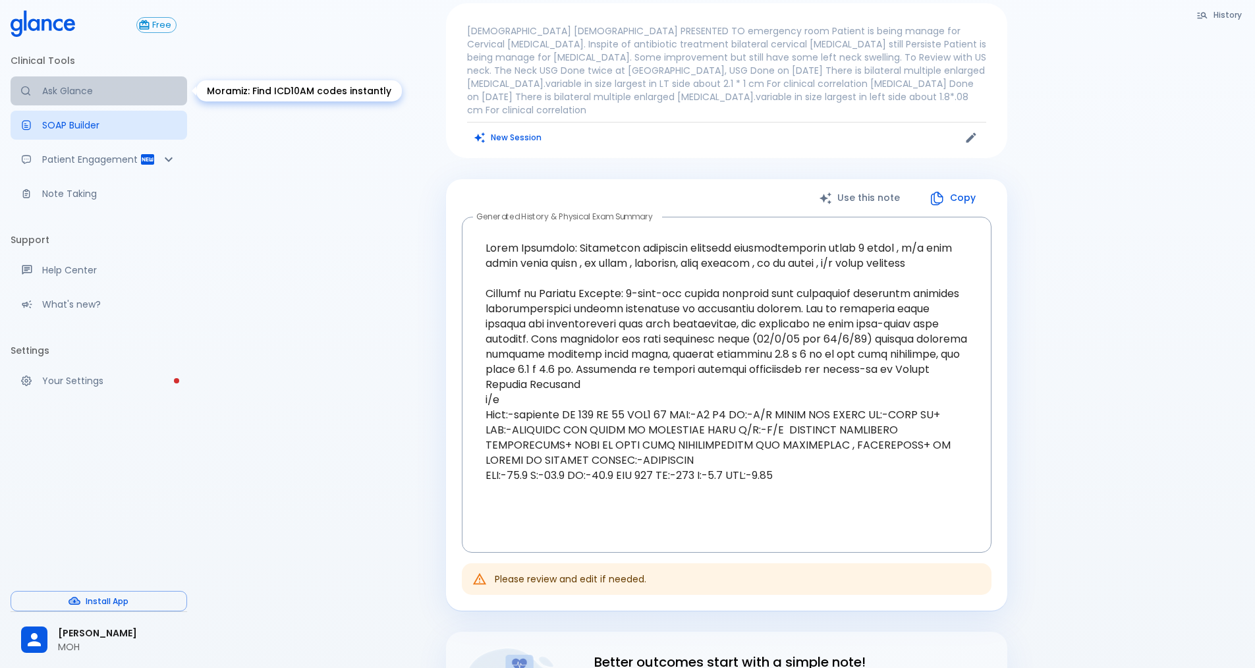
click at [82, 89] on p "Ask Glance" at bounding box center [109, 90] width 134 height 13
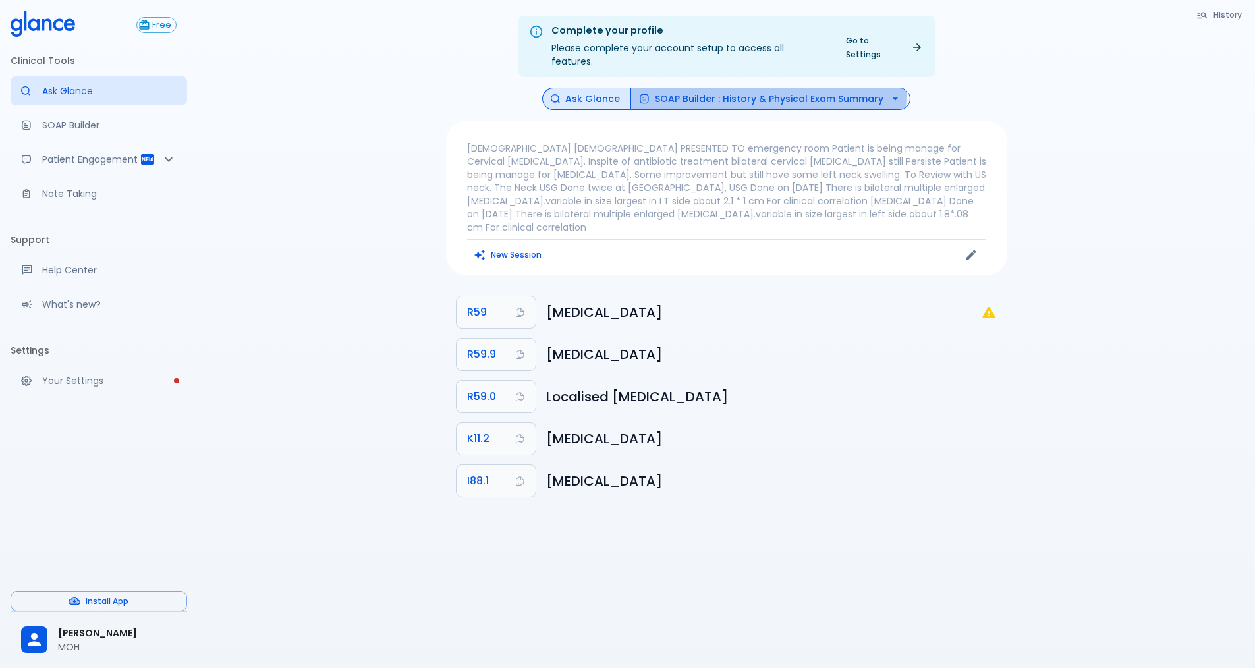
click at [769, 88] on button "SOAP Builder : History & Physical Exam Summary" at bounding box center [770, 99] width 280 height 23
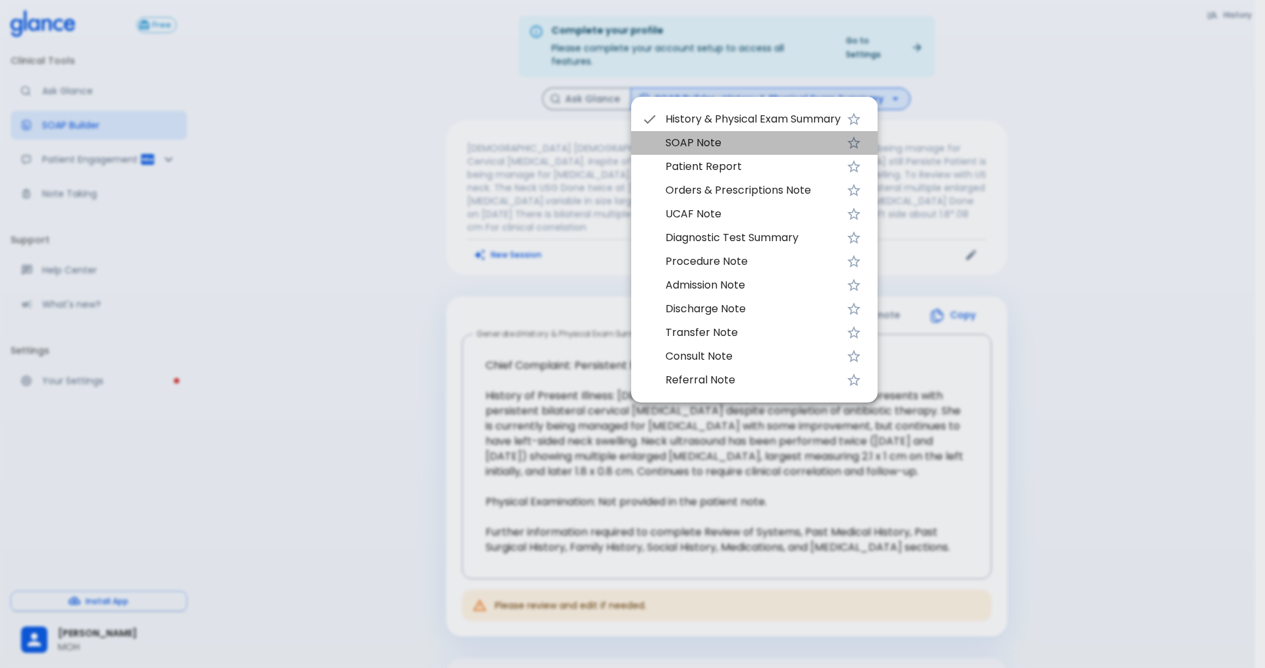
click at [738, 144] on span "SOAP Note" at bounding box center [752, 143] width 175 height 16
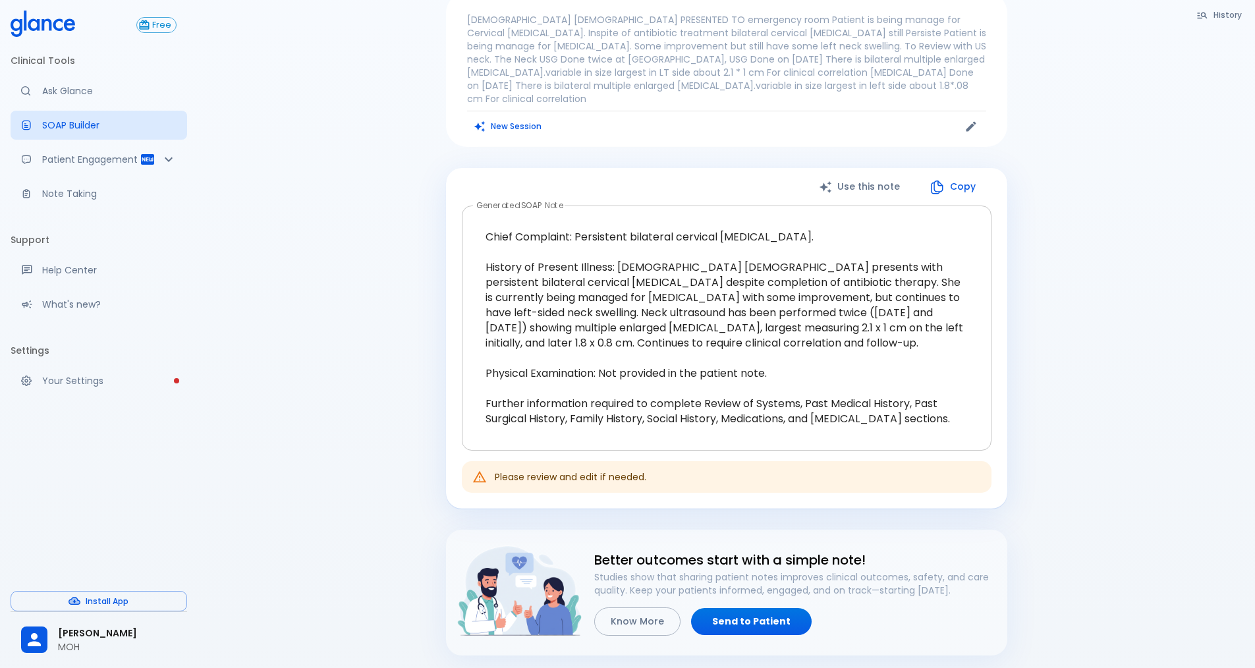
scroll to position [132, 0]
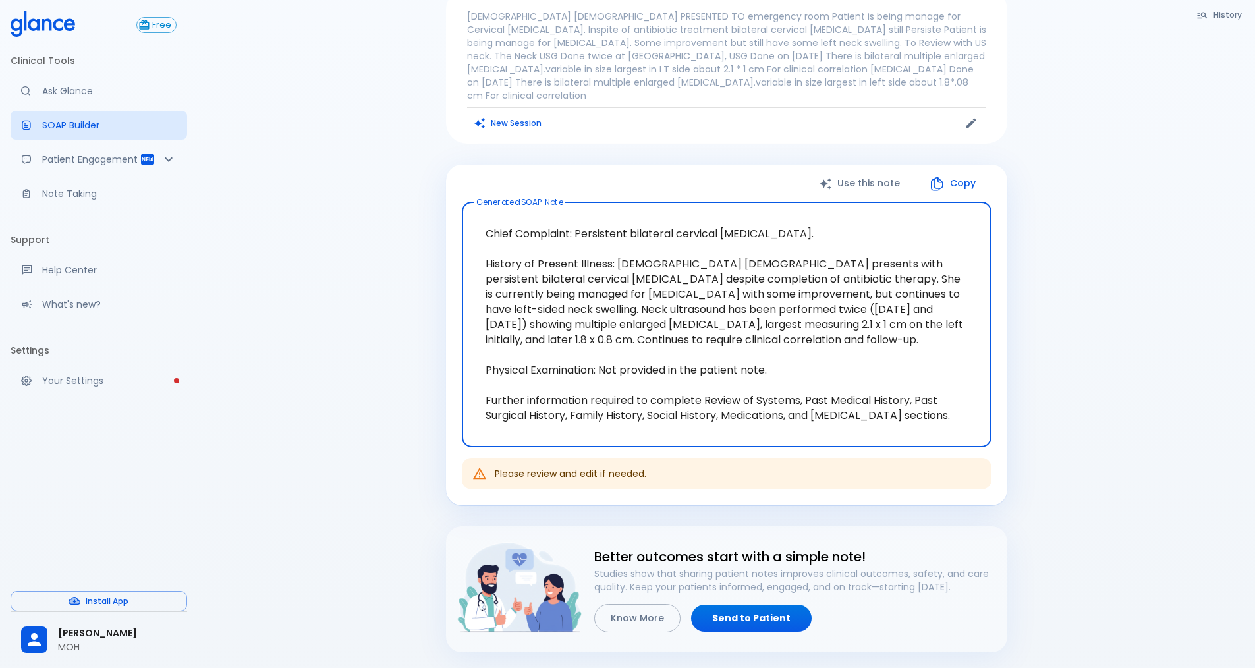
drag, startPoint x: 485, startPoint y: 219, endPoint x: 960, endPoint y: 408, distance: 511.1
click at [960, 408] on textarea "Chief Complaint: Persistent bilateral cervical [MEDICAL_DATA]. History of Prese…" at bounding box center [726, 324] width 511 height 223
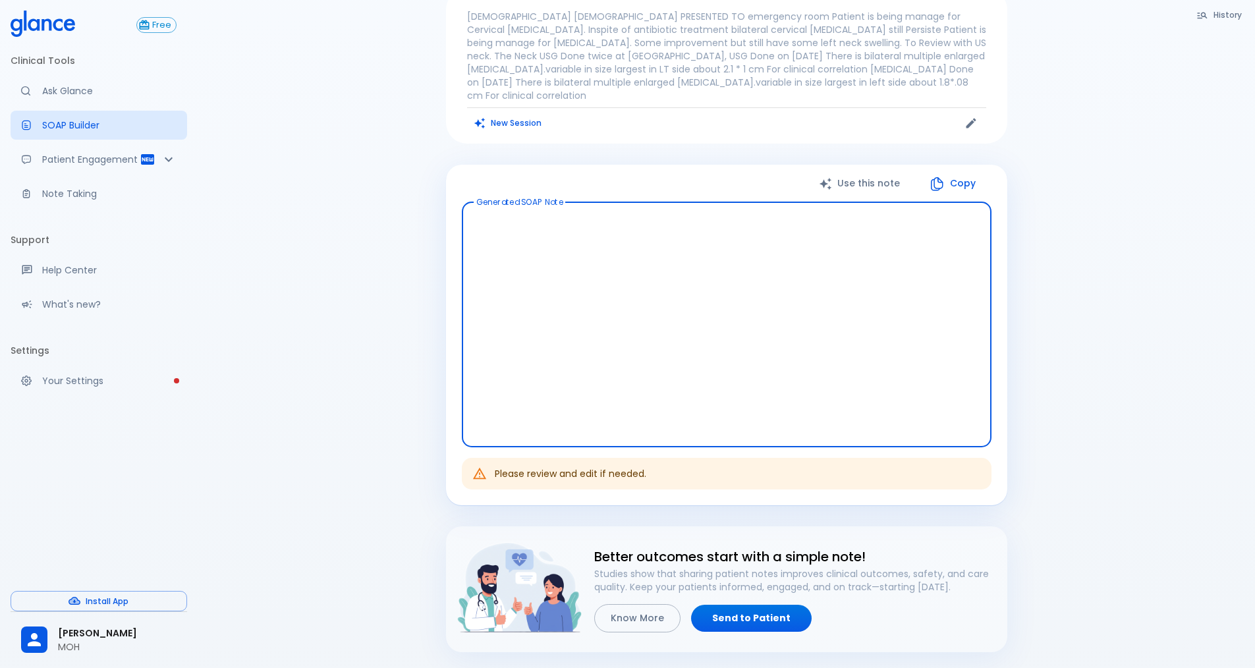
scroll to position [42, 0]
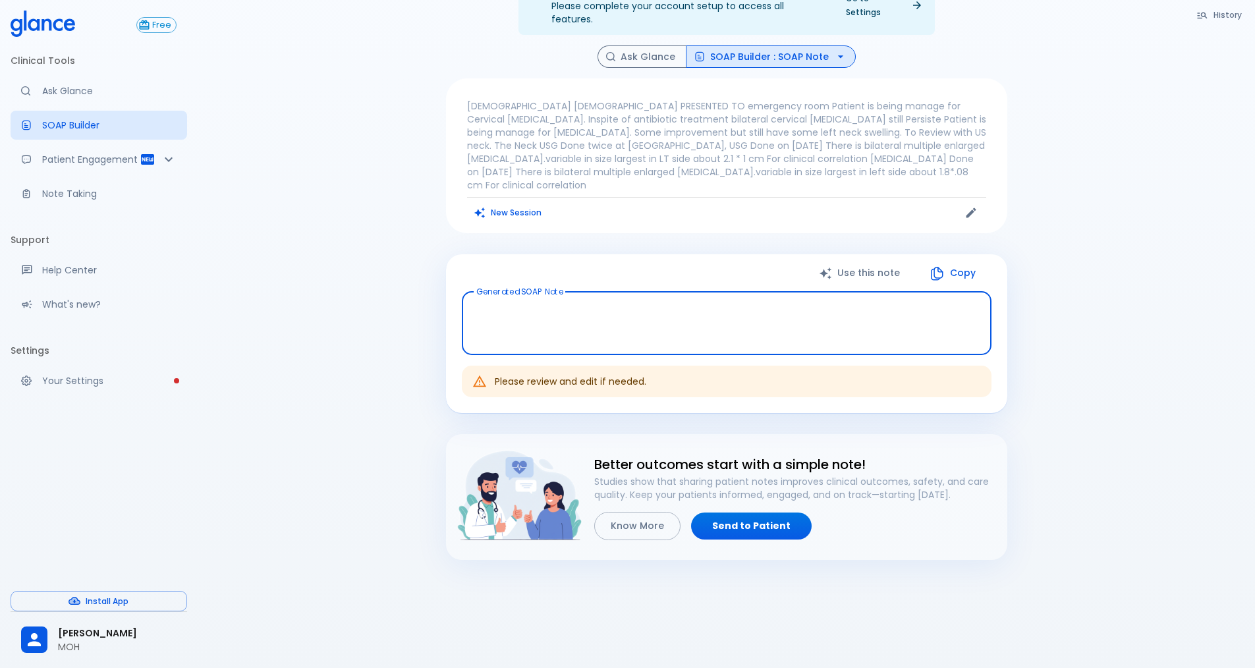
paste textarea "Chief Complaint: Persistent bilateral cervical [MEDICAL_DATA] since 6 month , c…"
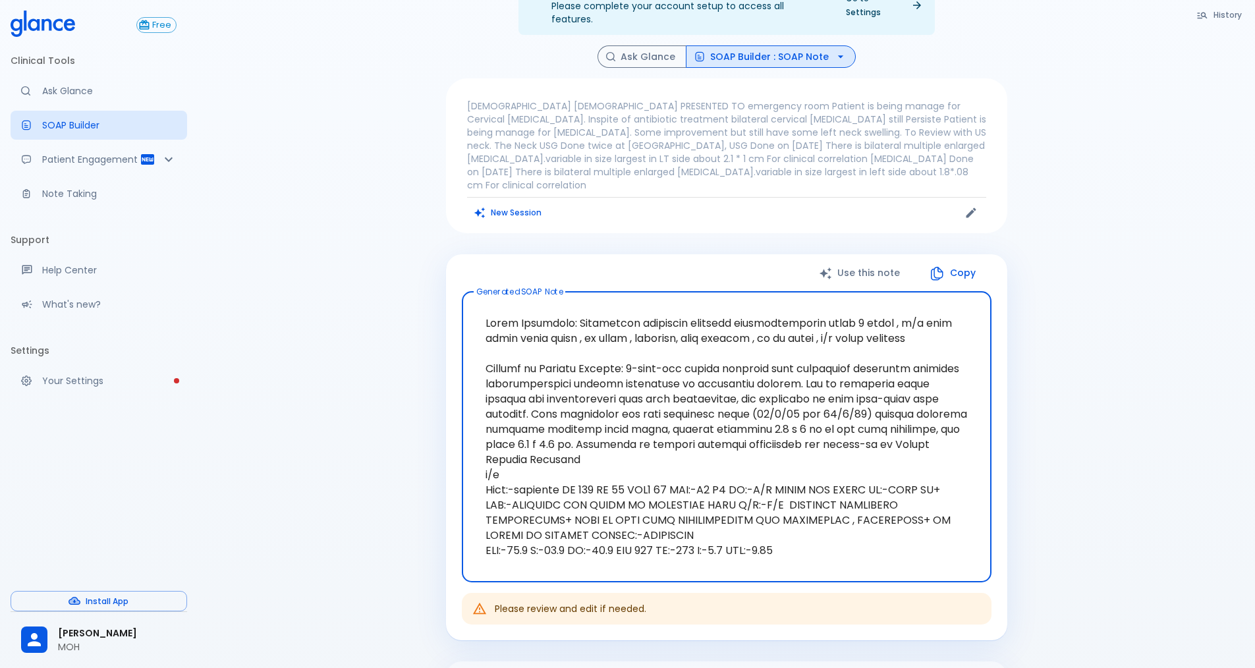
scroll to position [132, 0]
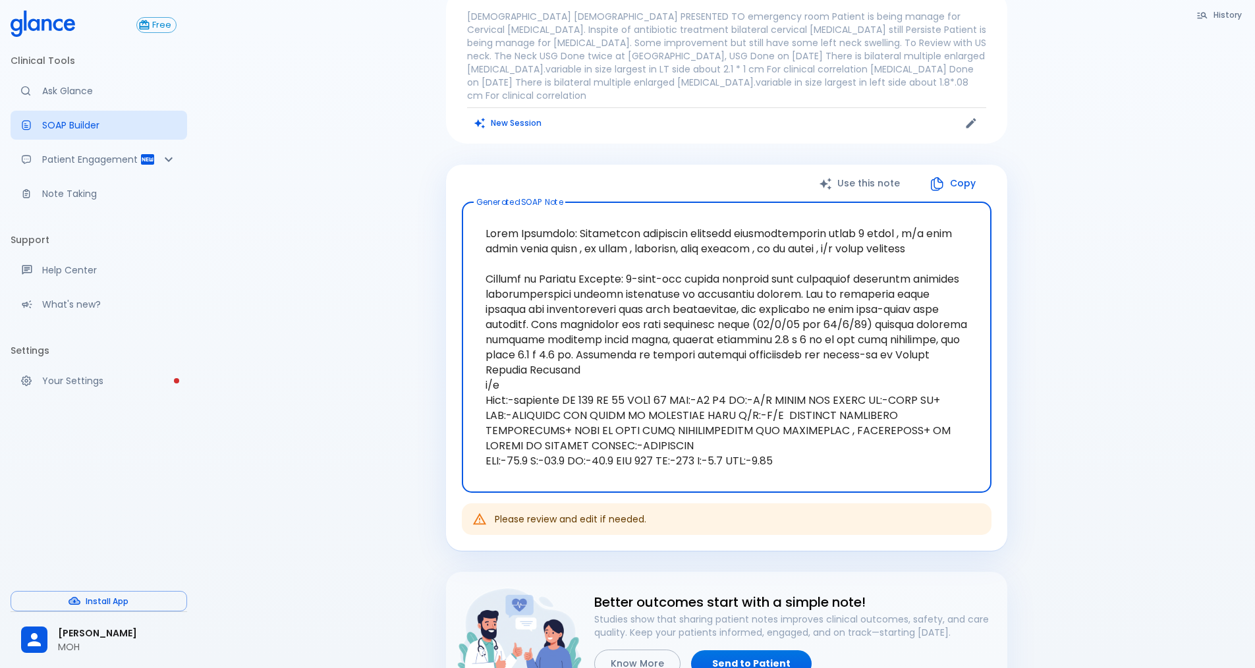
type textarea "Chief Complaint: Persistent bilateral cervical [MEDICAL_DATA] since 6 month , c…"
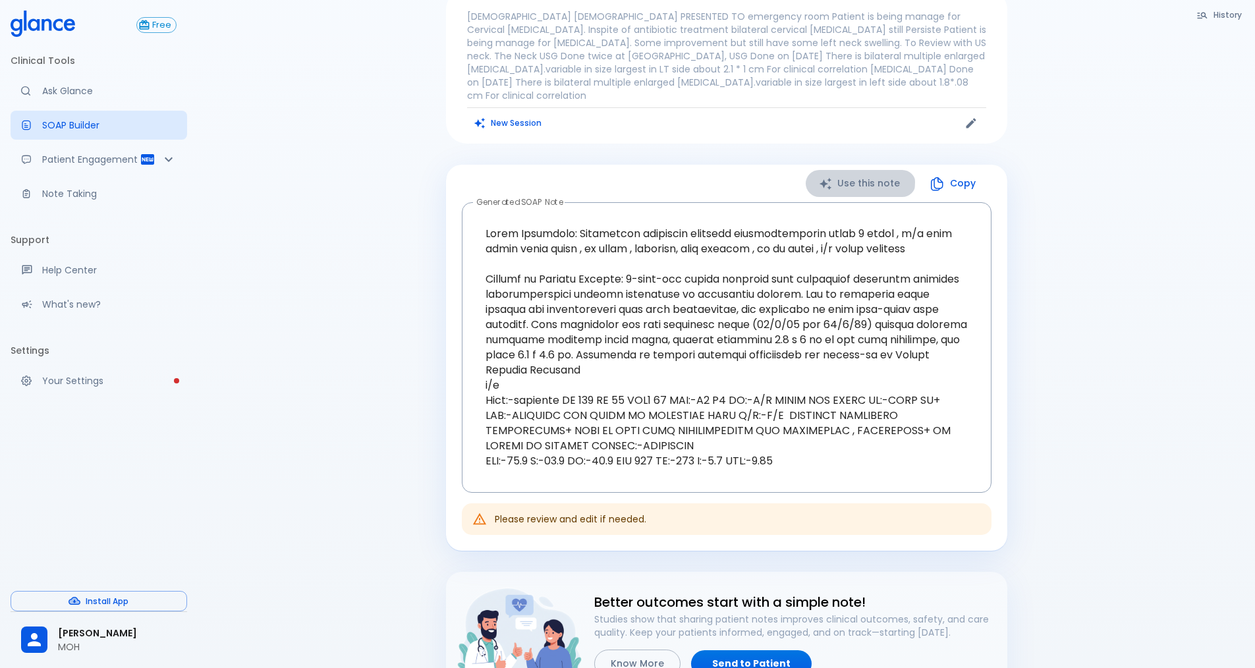
click at [859, 170] on button "Use this note" at bounding box center [860, 183] width 110 height 27
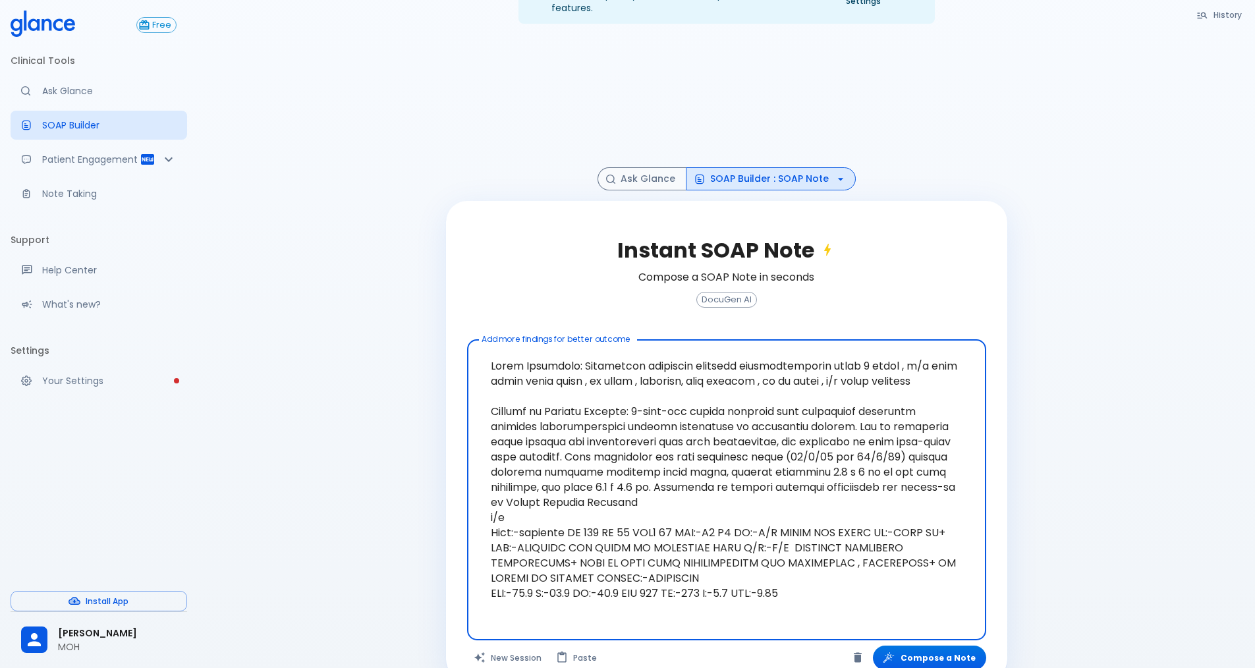
scroll to position [68, 0]
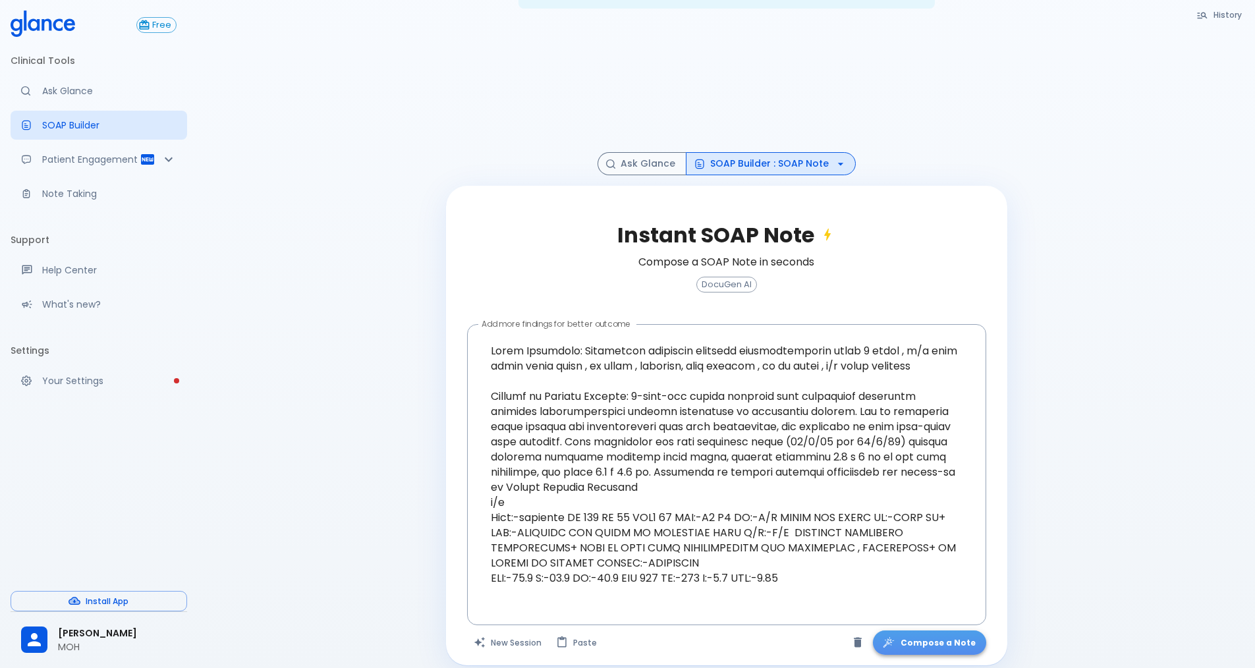
click at [941, 605] on button "Compose a Note" at bounding box center [929, 642] width 113 height 24
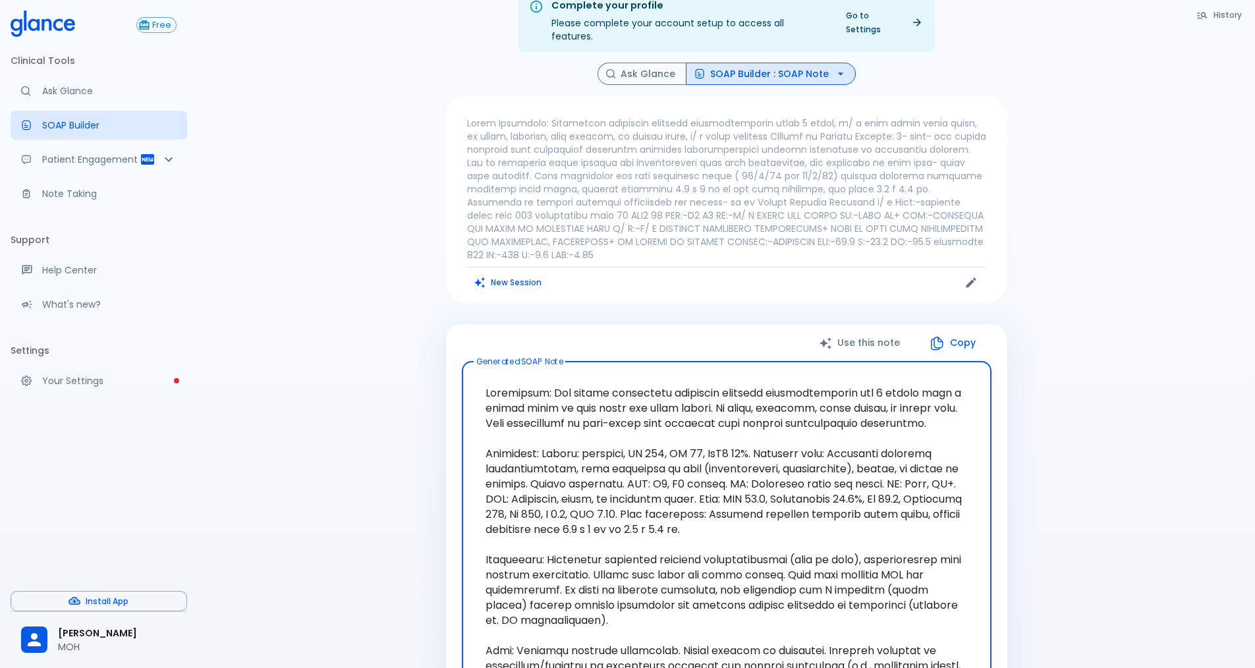
scroll to position [0, 0]
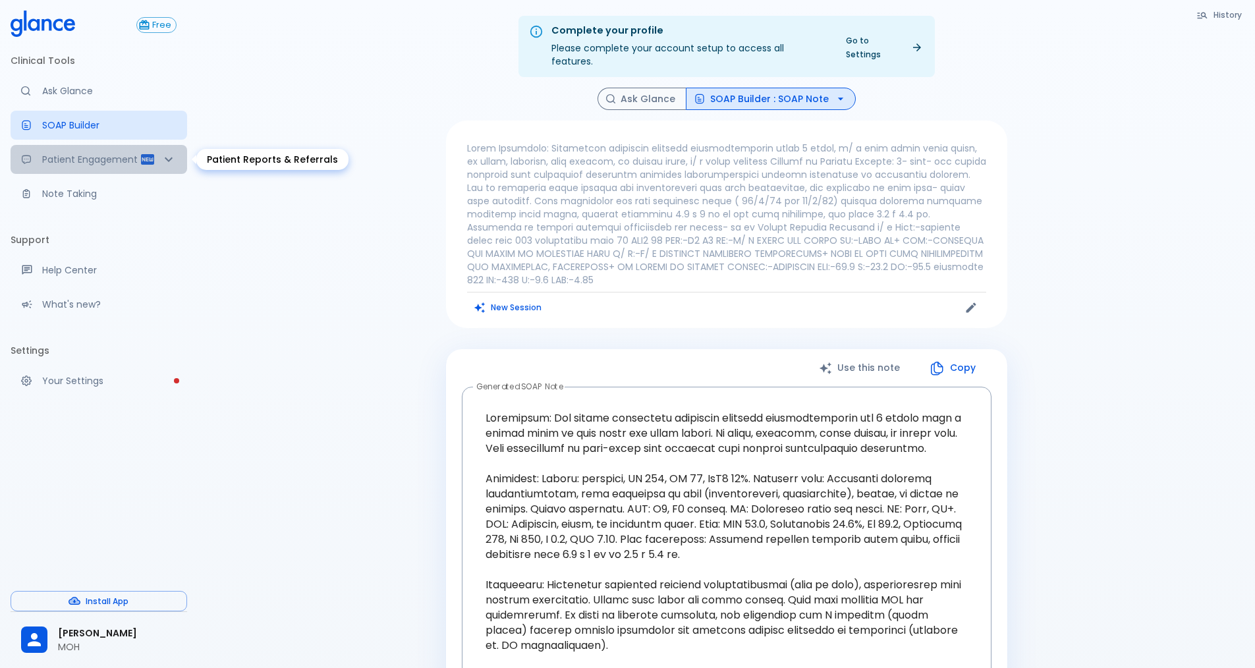
click at [167, 158] on icon "Patient Reports & Referrals" at bounding box center [169, 159] width 16 height 16
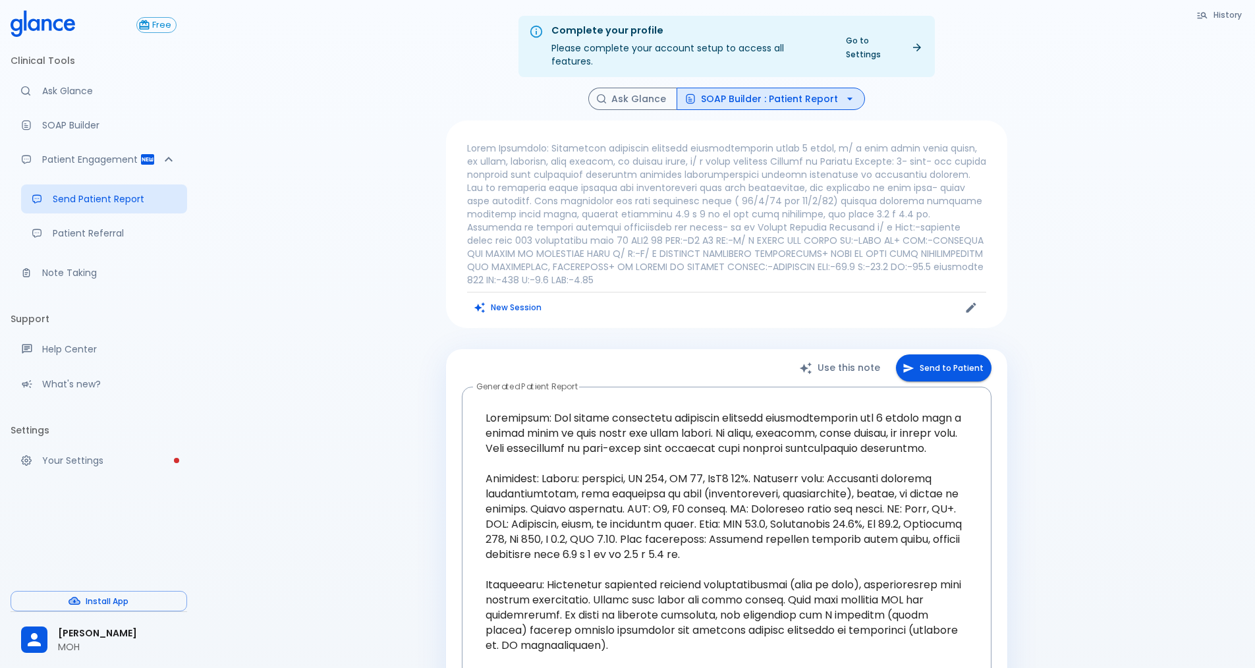
click at [285, 261] on div "Complete your profile Please complete your account setup to access all features…" at bounding box center [726, 473] width 1057 height 947
click at [113, 275] on p "Note Taking" at bounding box center [109, 272] width 134 height 13
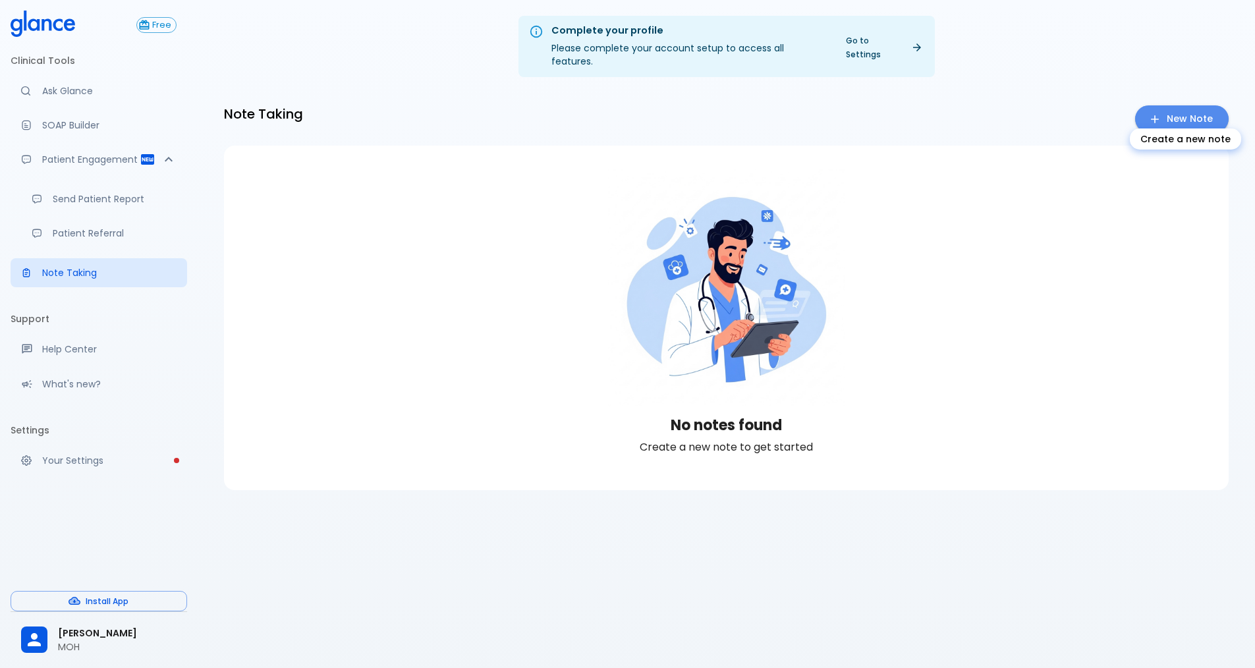
click at [1193, 105] on link "New Note" at bounding box center [1182, 118] width 94 height 27
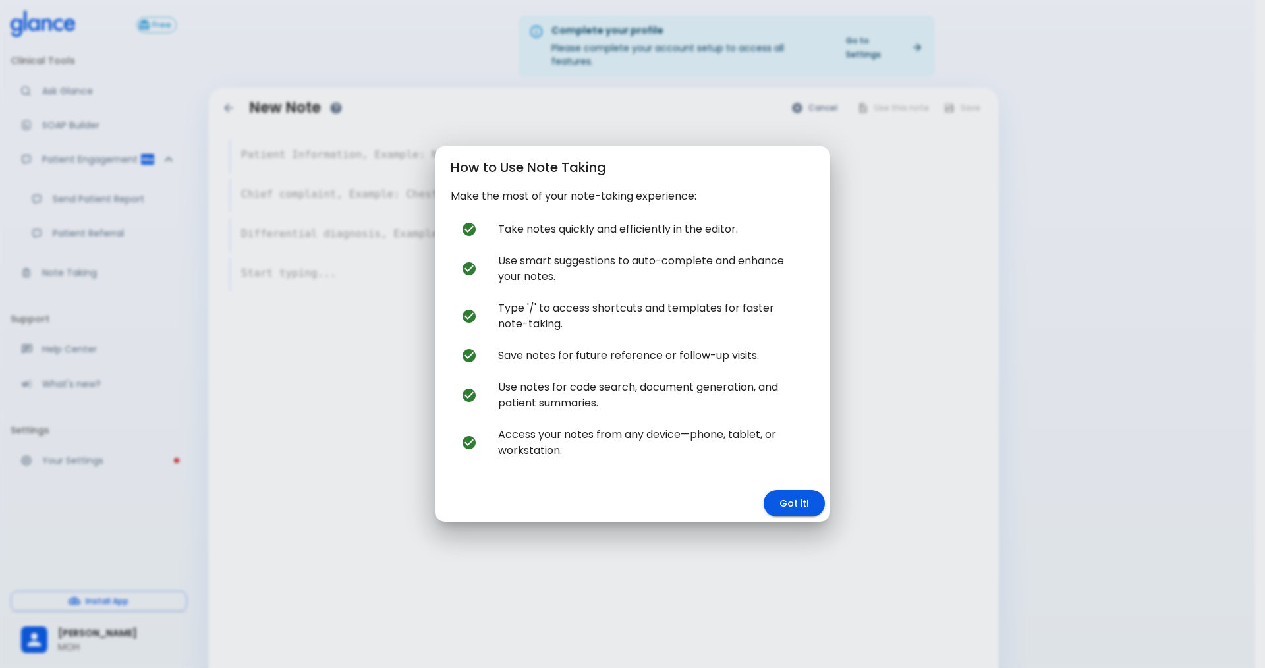
click at [634, 267] on span "Use smart suggestions to auto-complete and enhance your notes." at bounding box center [651, 269] width 306 height 32
click at [621, 267] on span "Use smart suggestions to auto-complete and enhance your notes." at bounding box center [651, 269] width 306 height 32
click at [784, 499] on button "Got it!" at bounding box center [793, 503] width 61 height 27
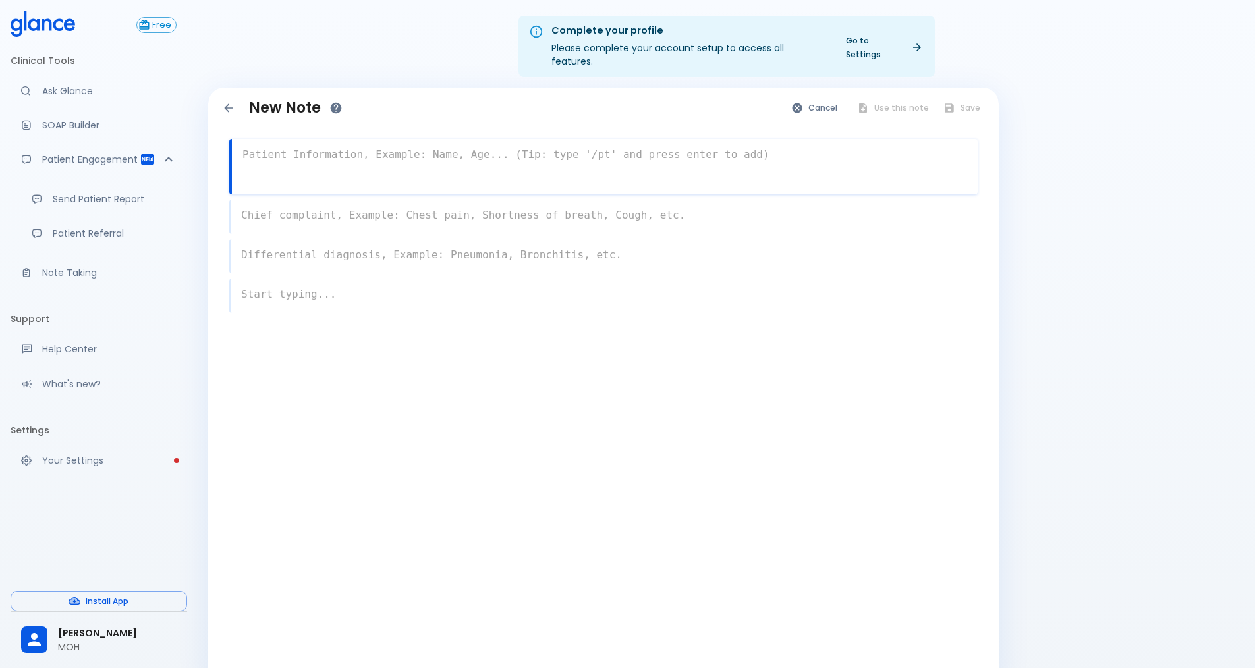
paste textarea "Chief Complaint: Persistent bilateral cervical [MEDICAL_DATA] since 6 month , c…"
type textarea "Chief Complaint: Persistent bilateral cervical [MEDICAL_DATA] since 6 month , c…"
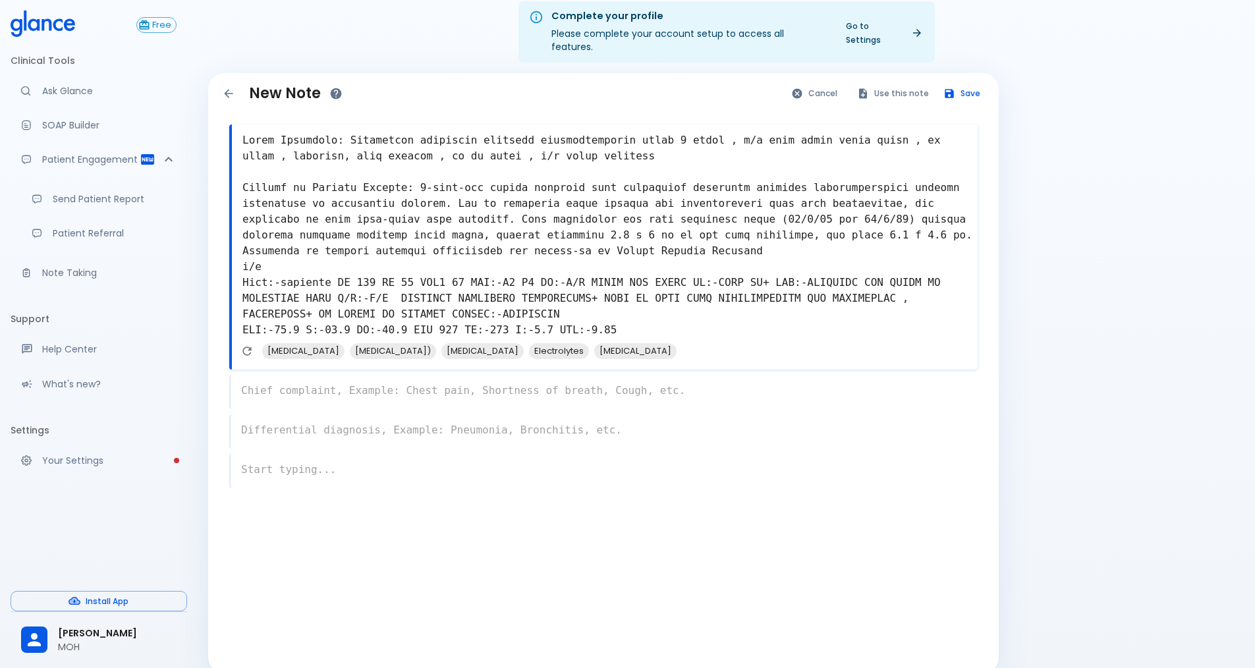
scroll to position [32, 0]
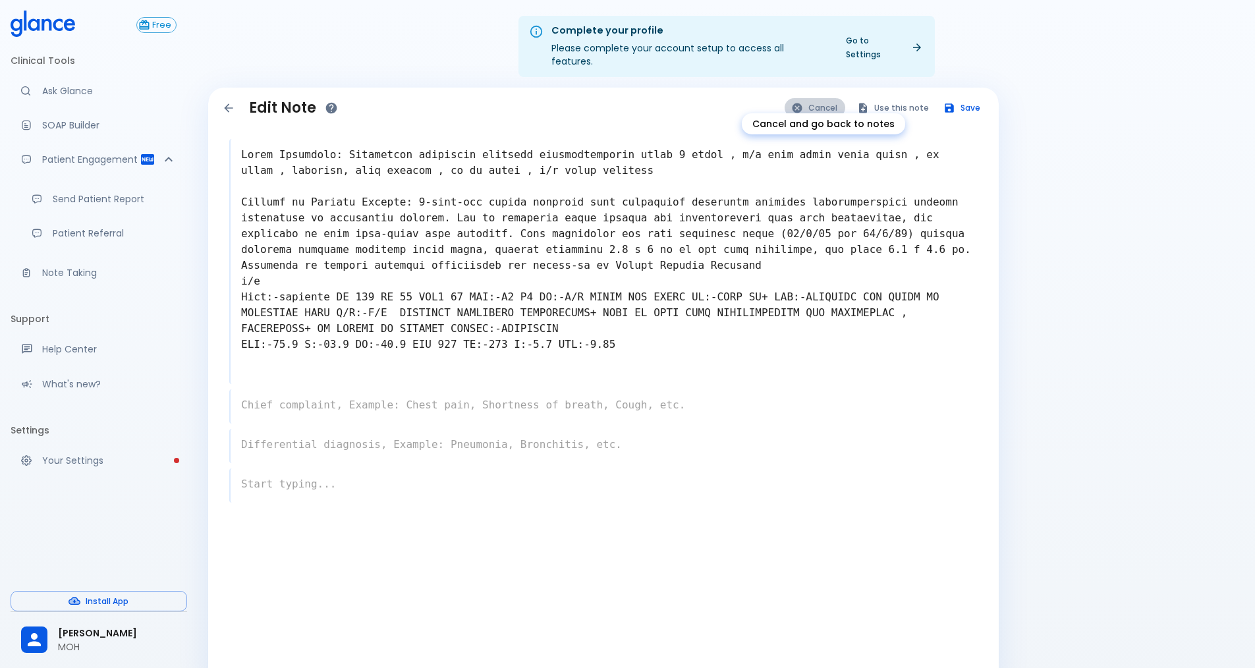
click at [818, 98] on button "Cancel" at bounding box center [814, 107] width 61 height 19
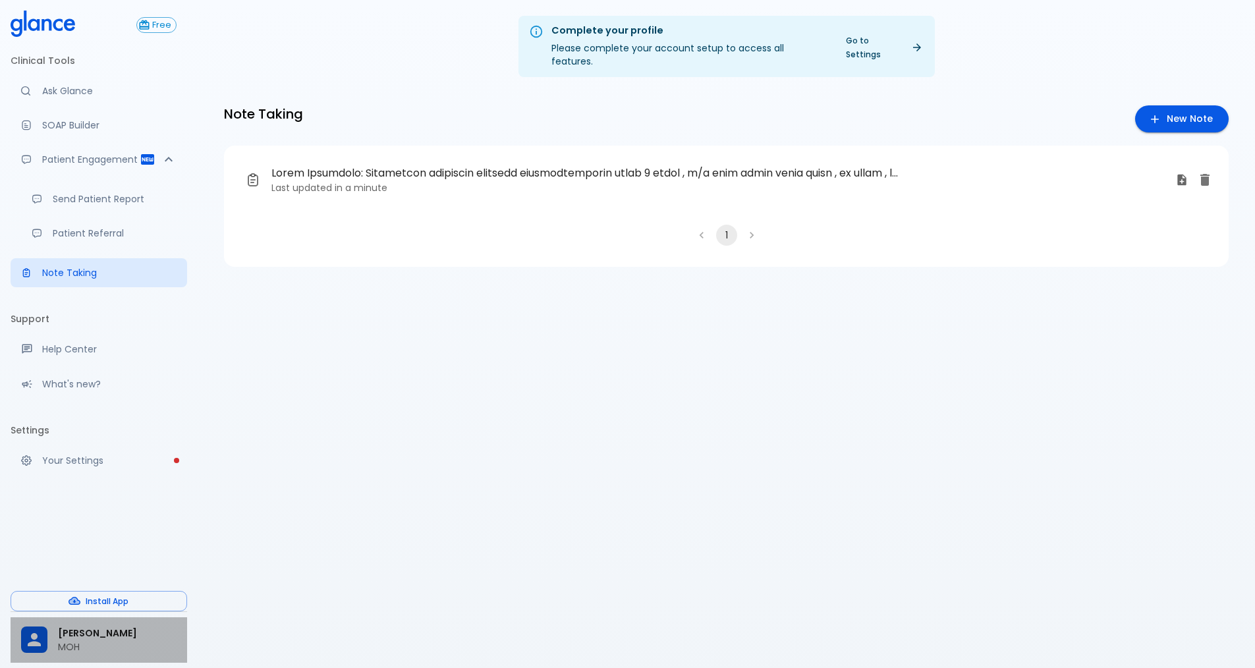
click at [141, 605] on p "MOH" at bounding box center [117, 646] width 119 height 13
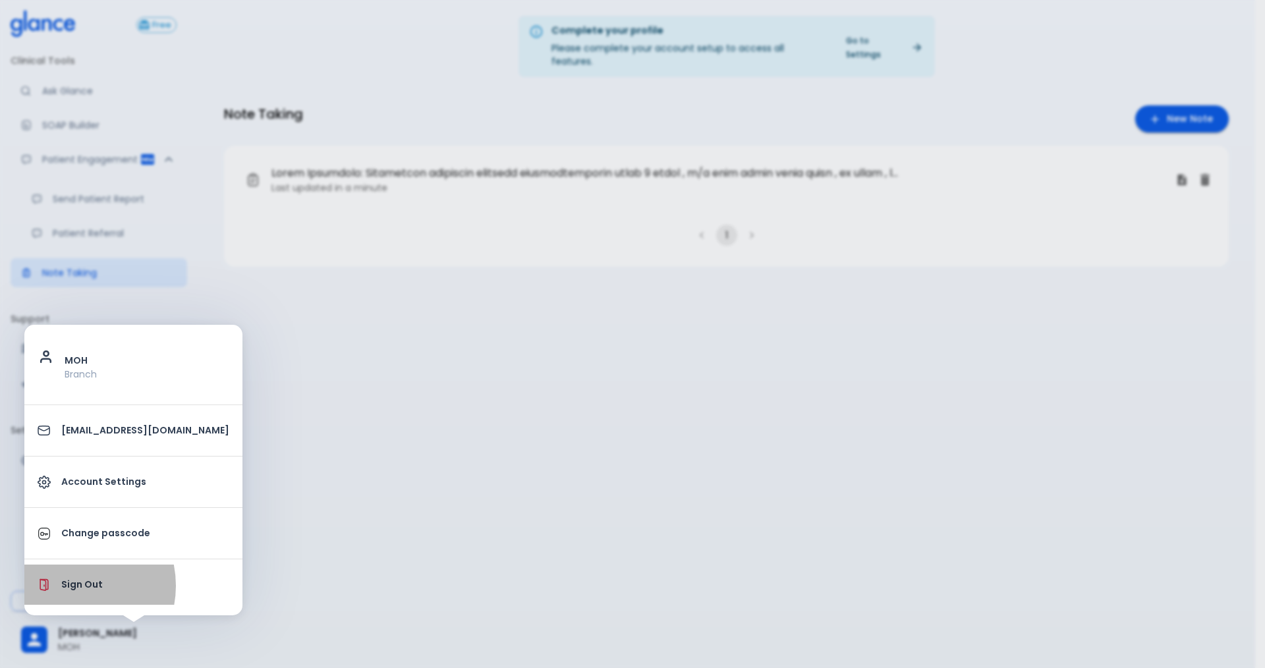
click at [70, 586] on p "Sign Out" at bounding box center [145, 585] width 168 height 14
